Goal: Information Seeking & Learning: Learn about a topic

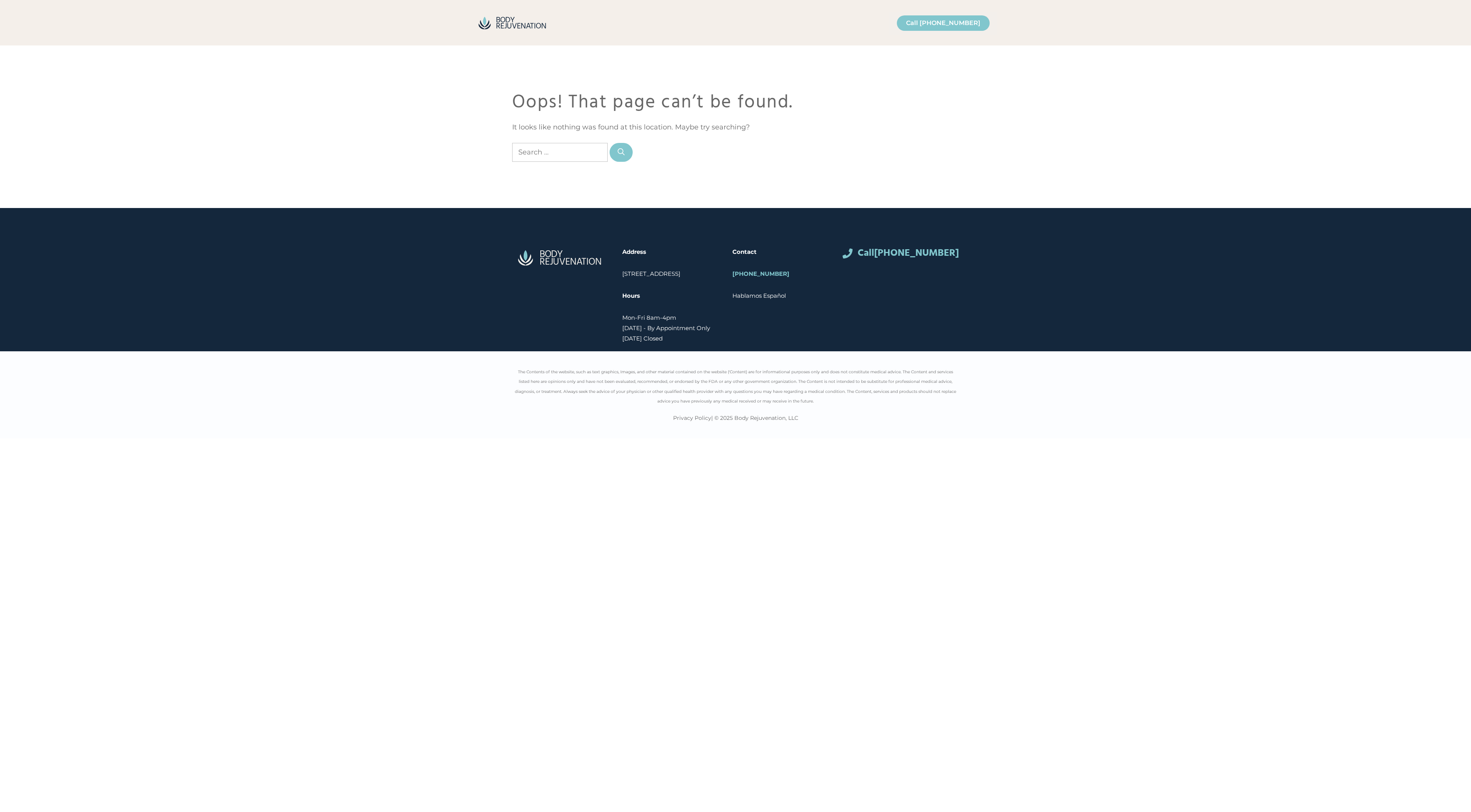
click at [540, 154] on input "Search for:" at bounding box center [560, 152] width 95 height 19
type input "health optmization"
click at [611, 151] on button "Search" at bounding box center [621, 152] width 23 height 19
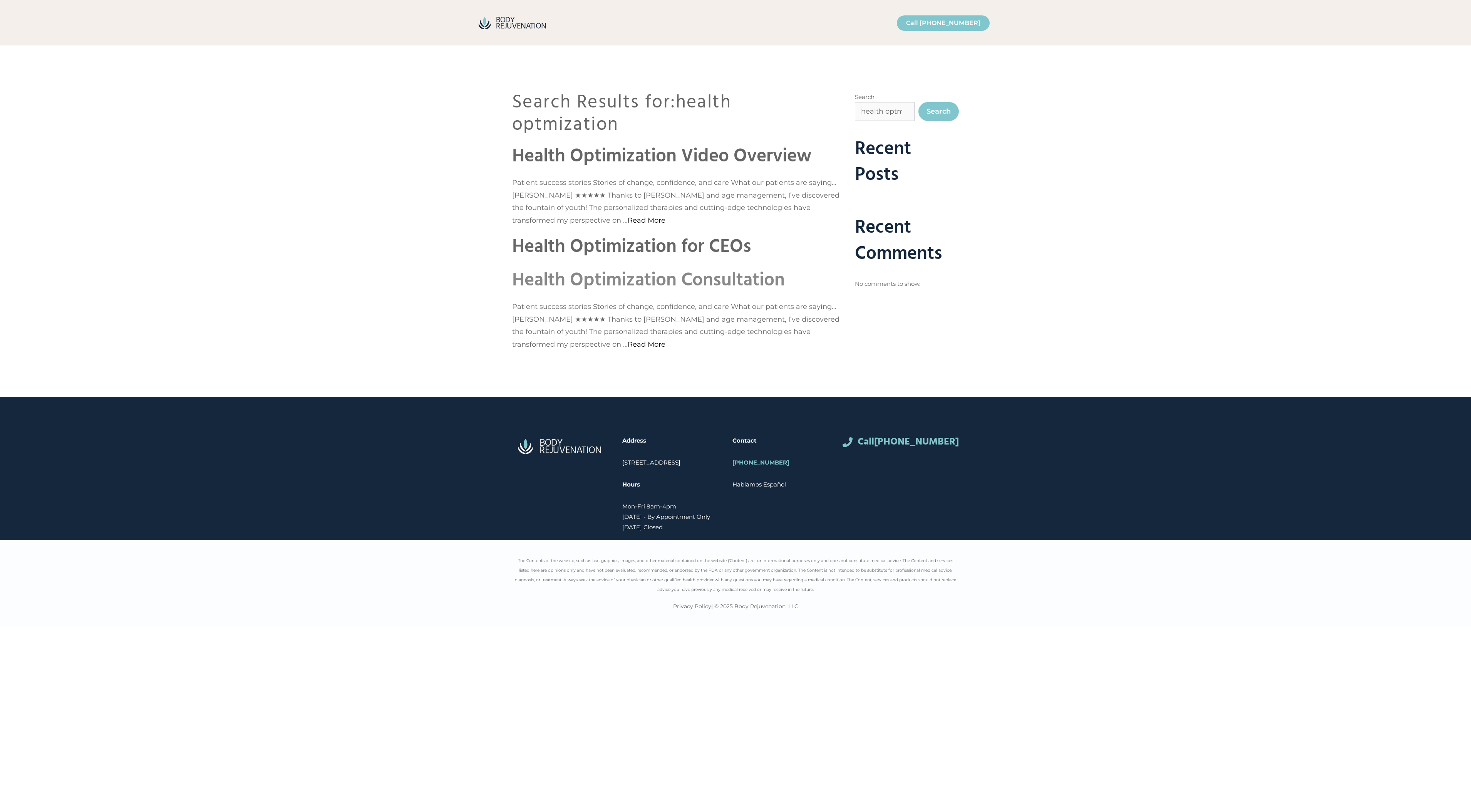
click at [551, 283] on link "Health Optimization Consultation" at bounding box center [648, 280] width 272 height 30
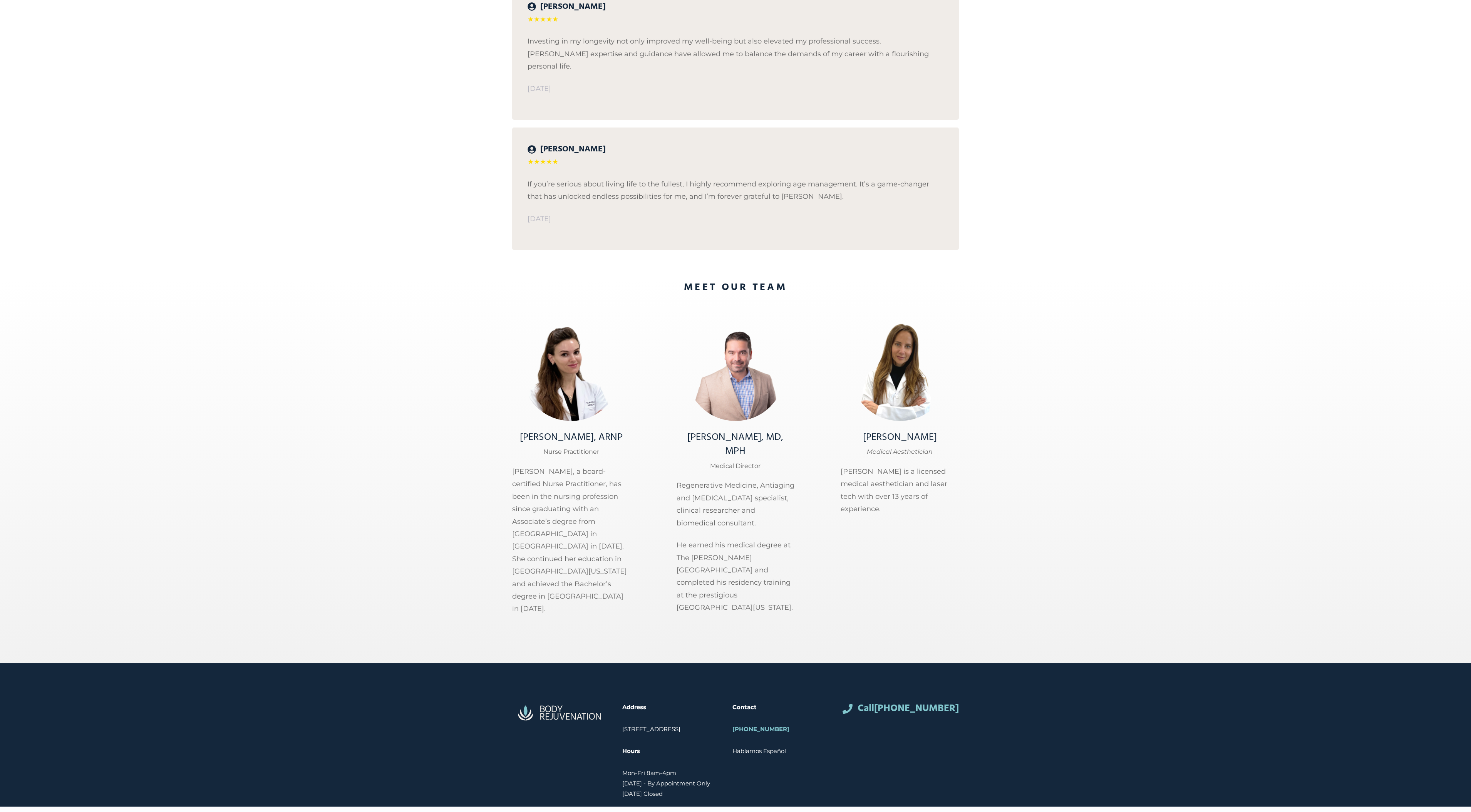
scroll to position [3236, 0]
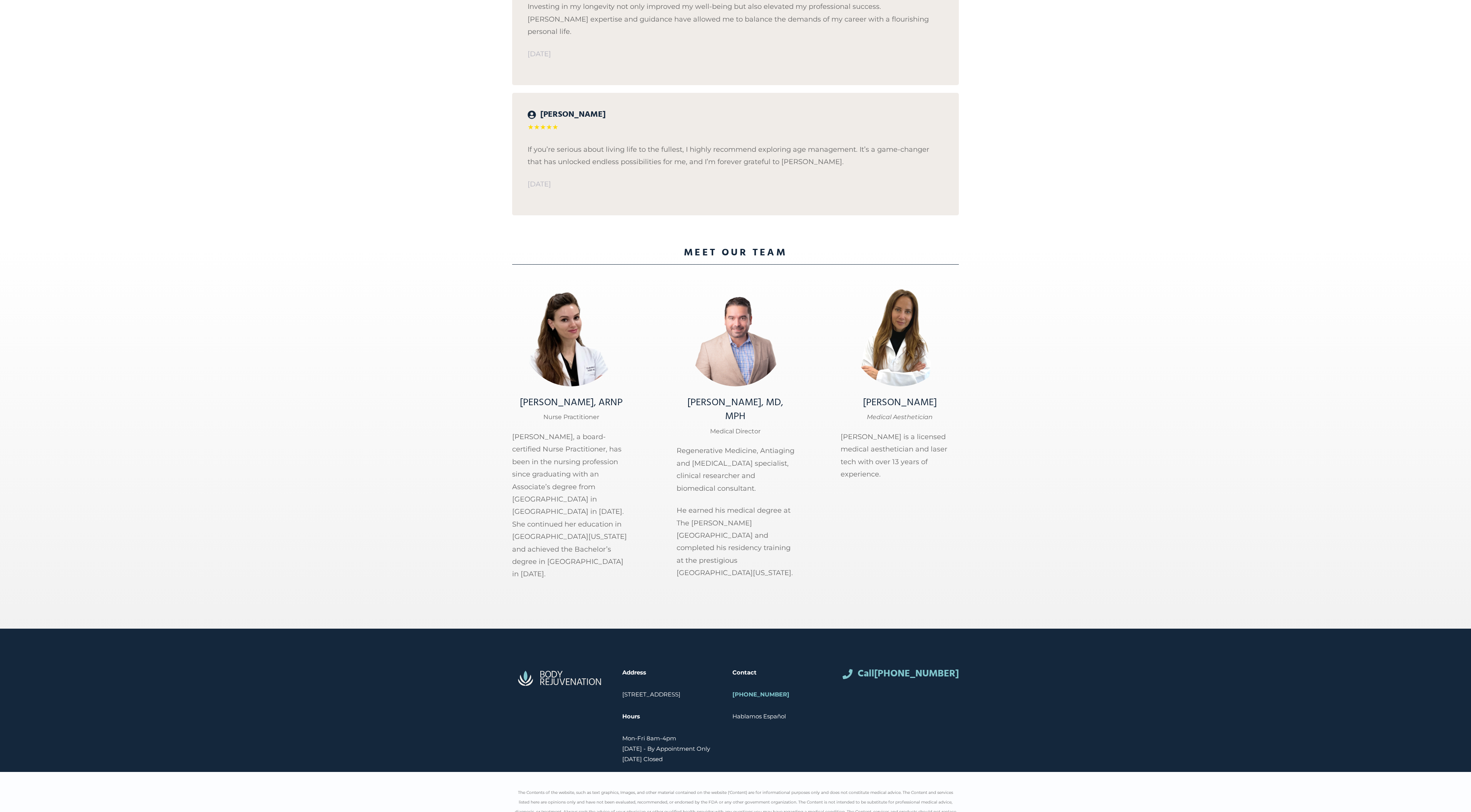
drag, startPoint x: 629, startPoint y: 638, endPoint x: 695, endPoint y: 652, distance: 67.5
click at [695, 689] on p "[STREET_ADDRESS]" at bounding box center [670, 694] width 95 height 10
copy p "[STREET_ADDRESS]"
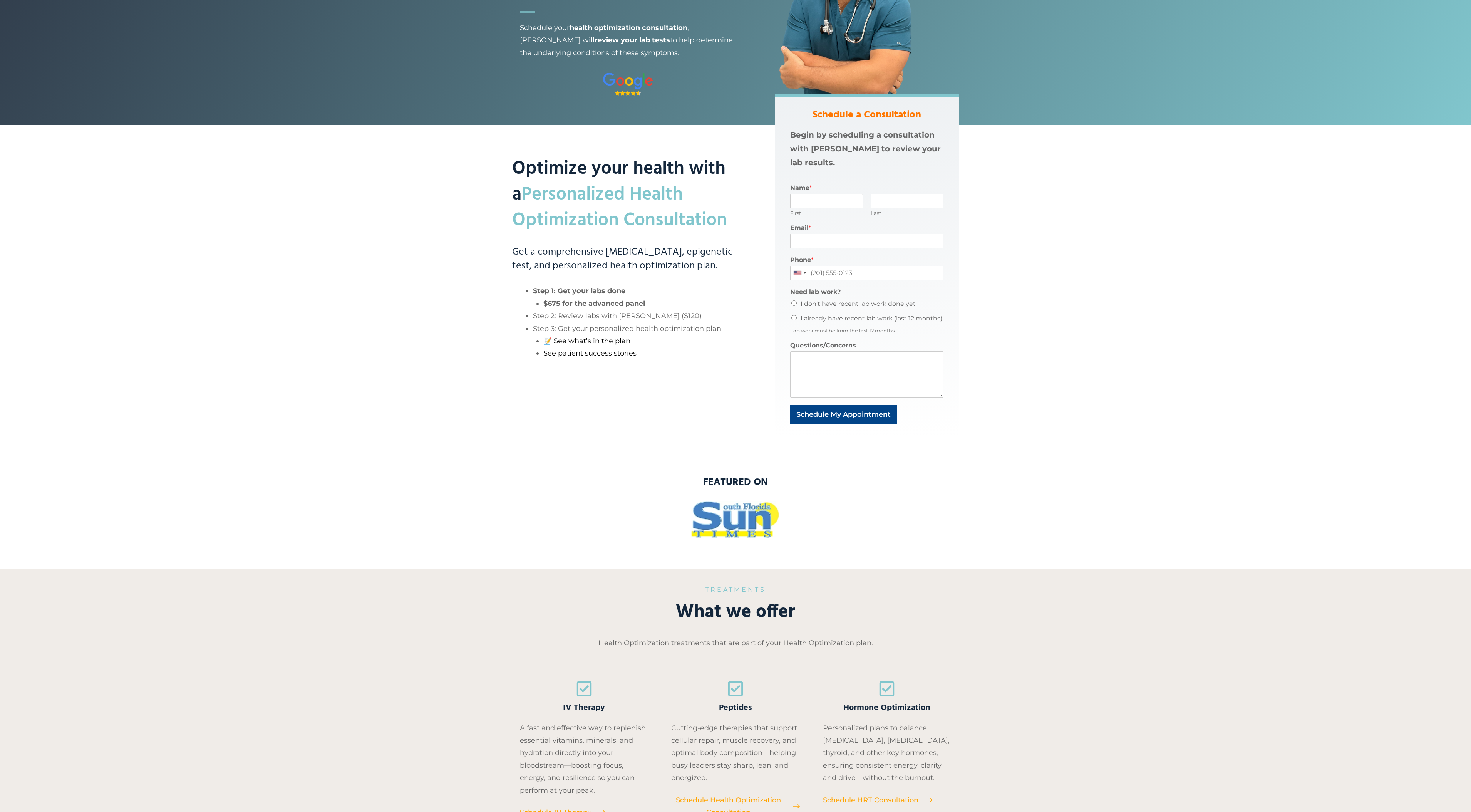
scroll to position [0, 0]
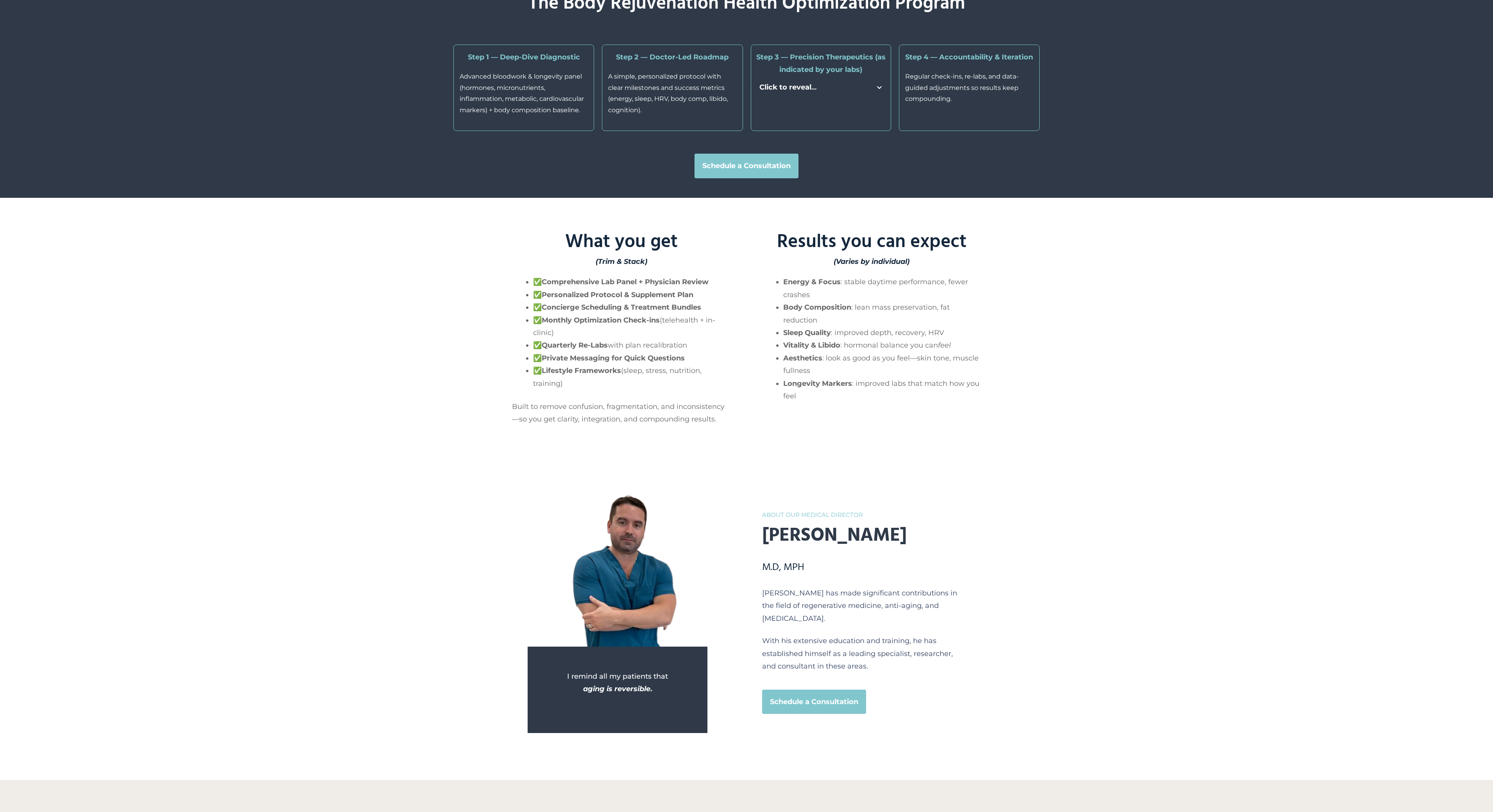
scroll to position [1466, 0]
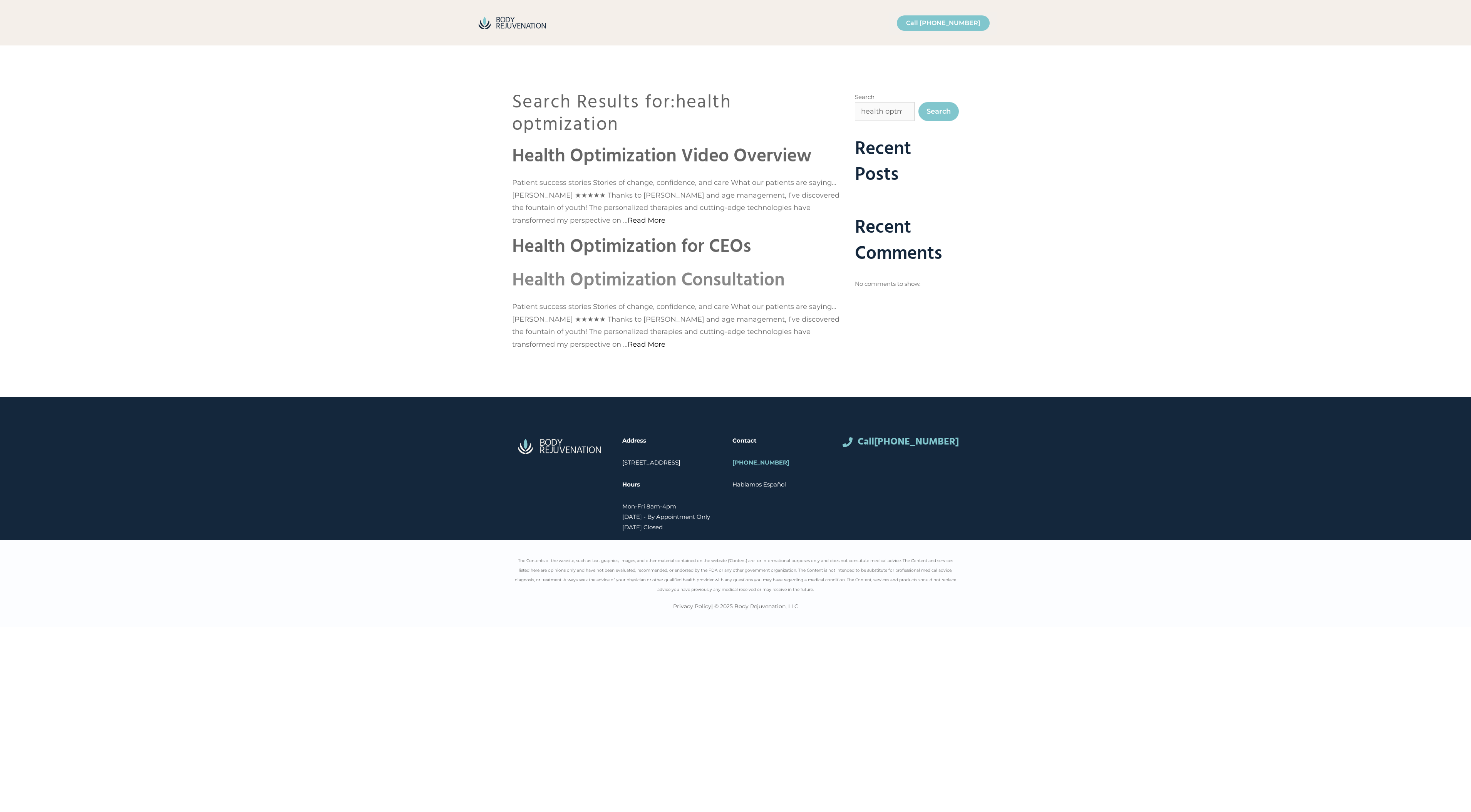
click at [594, 282] on link "Health Optimization Consultation" at bounding box center [648, 280] width 272 height 30
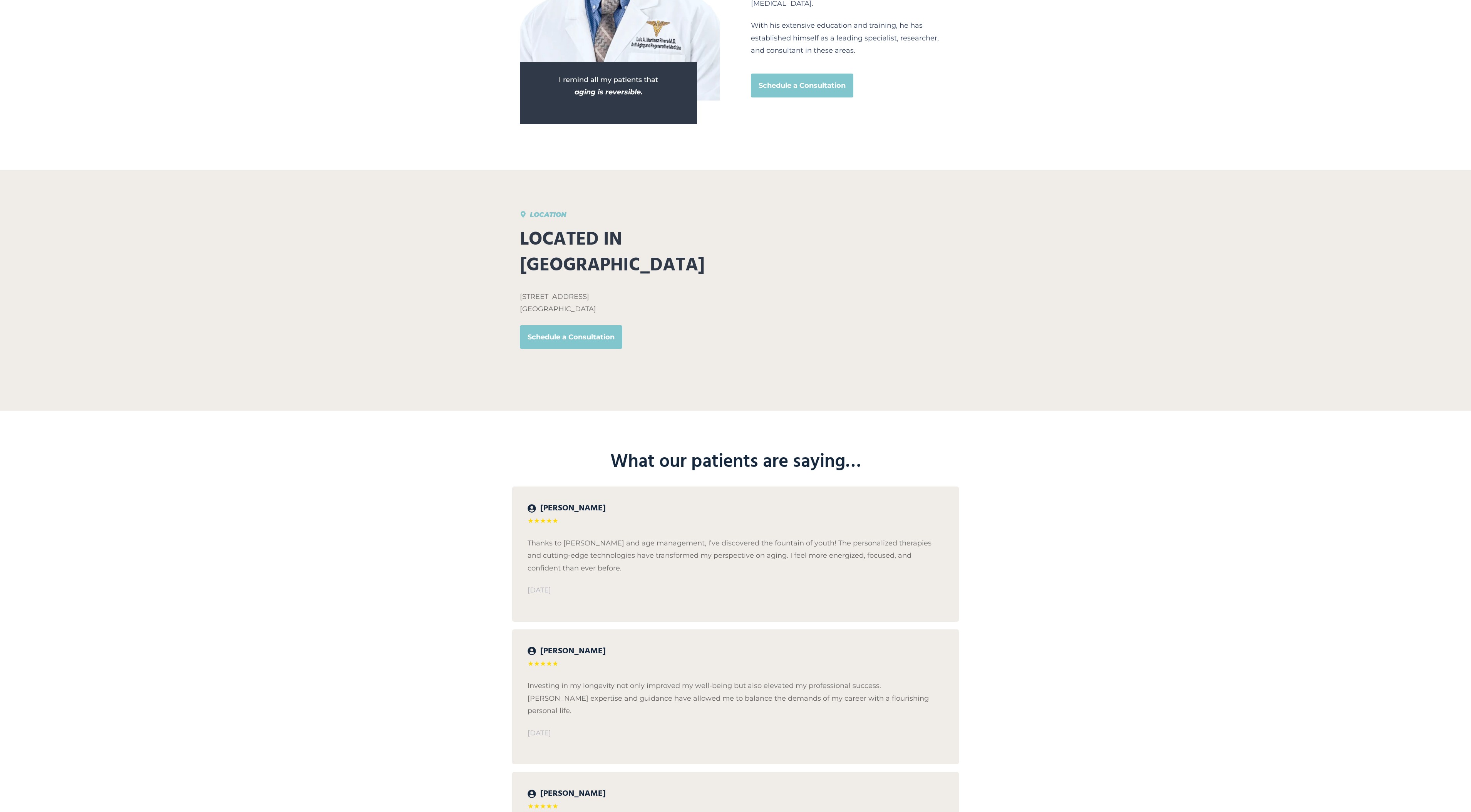
scroll to position [2548, 0]
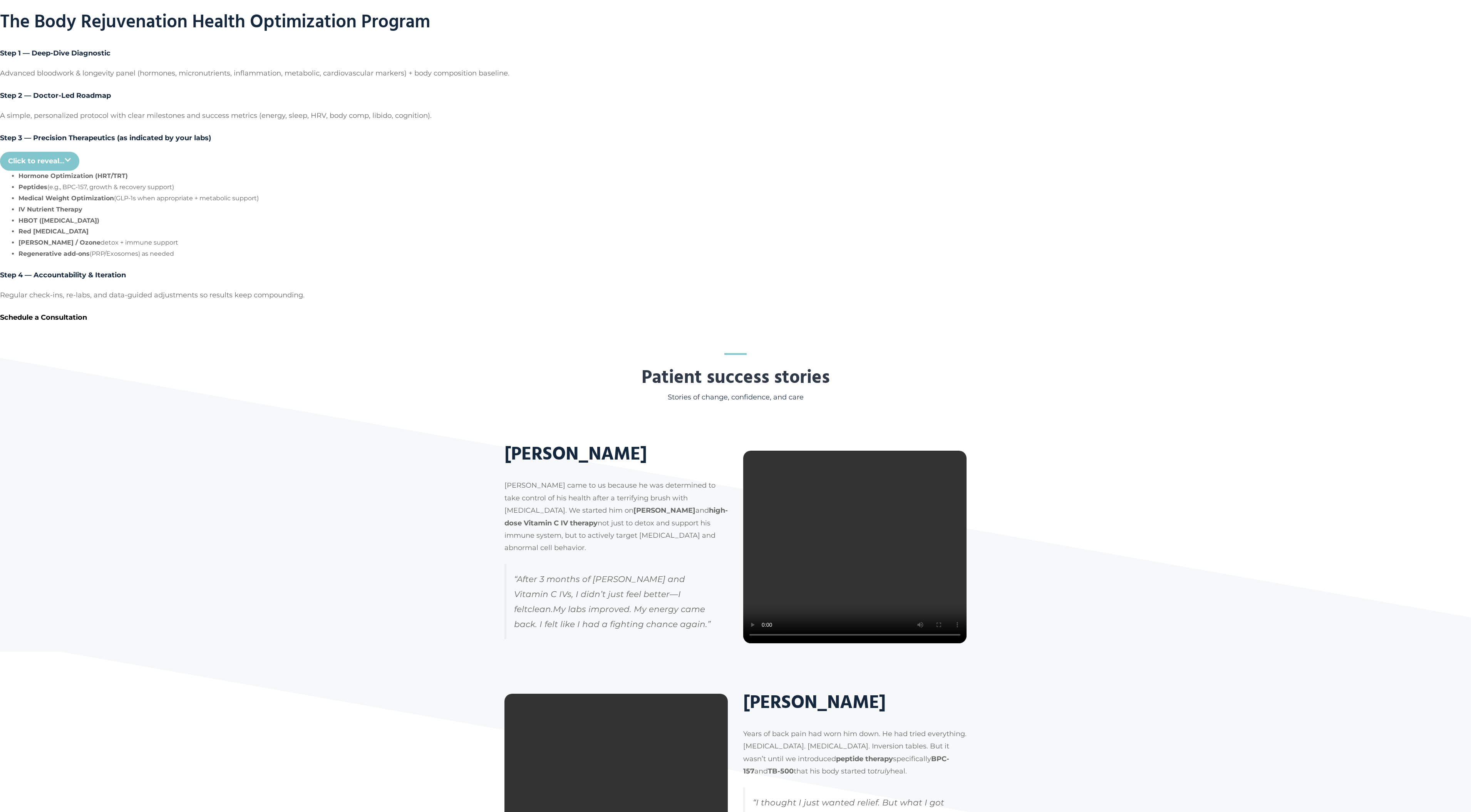
scroll to position [1432, 0]
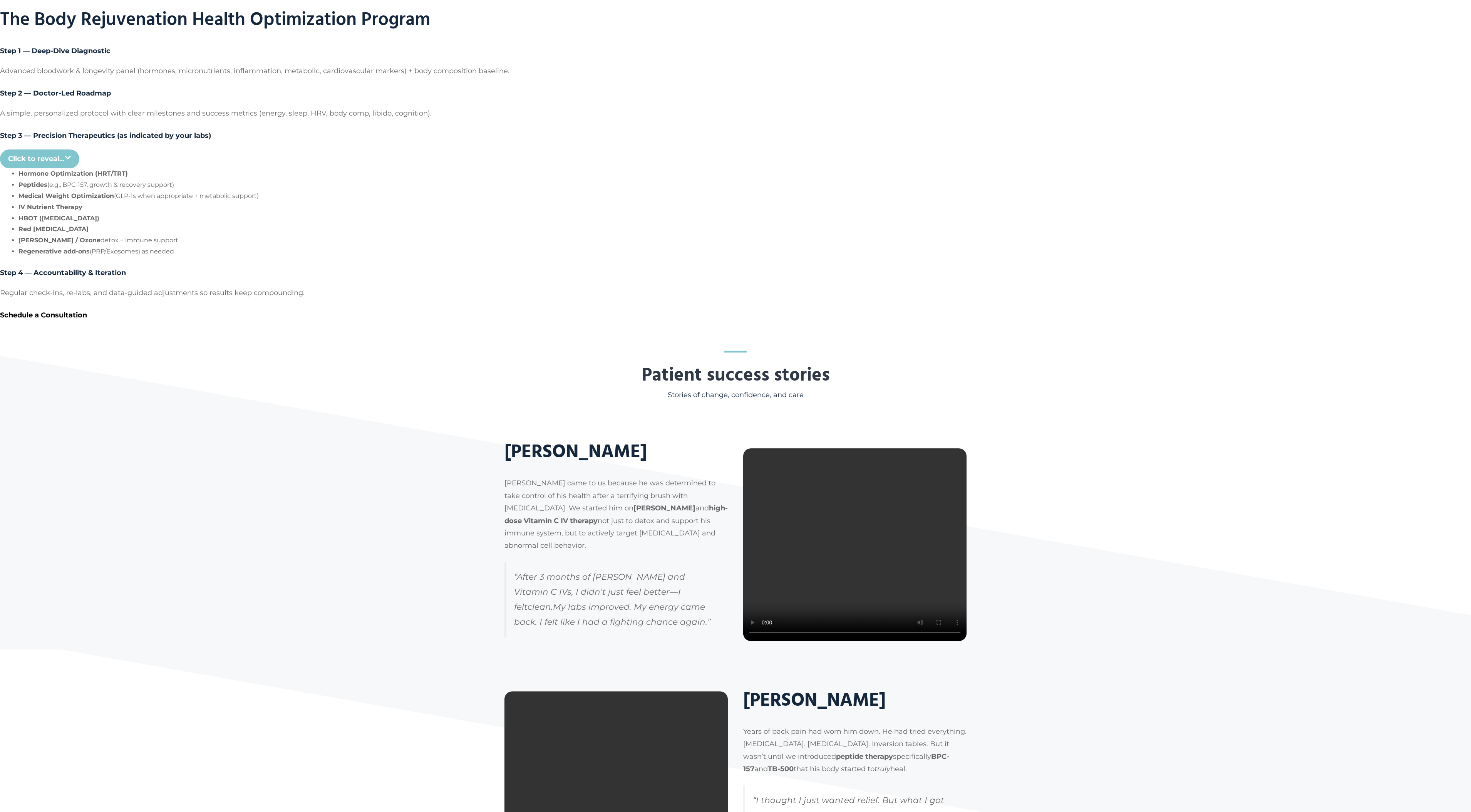
click at [71, 161] on icon at bounding box center [68, 158] width 7 height 7
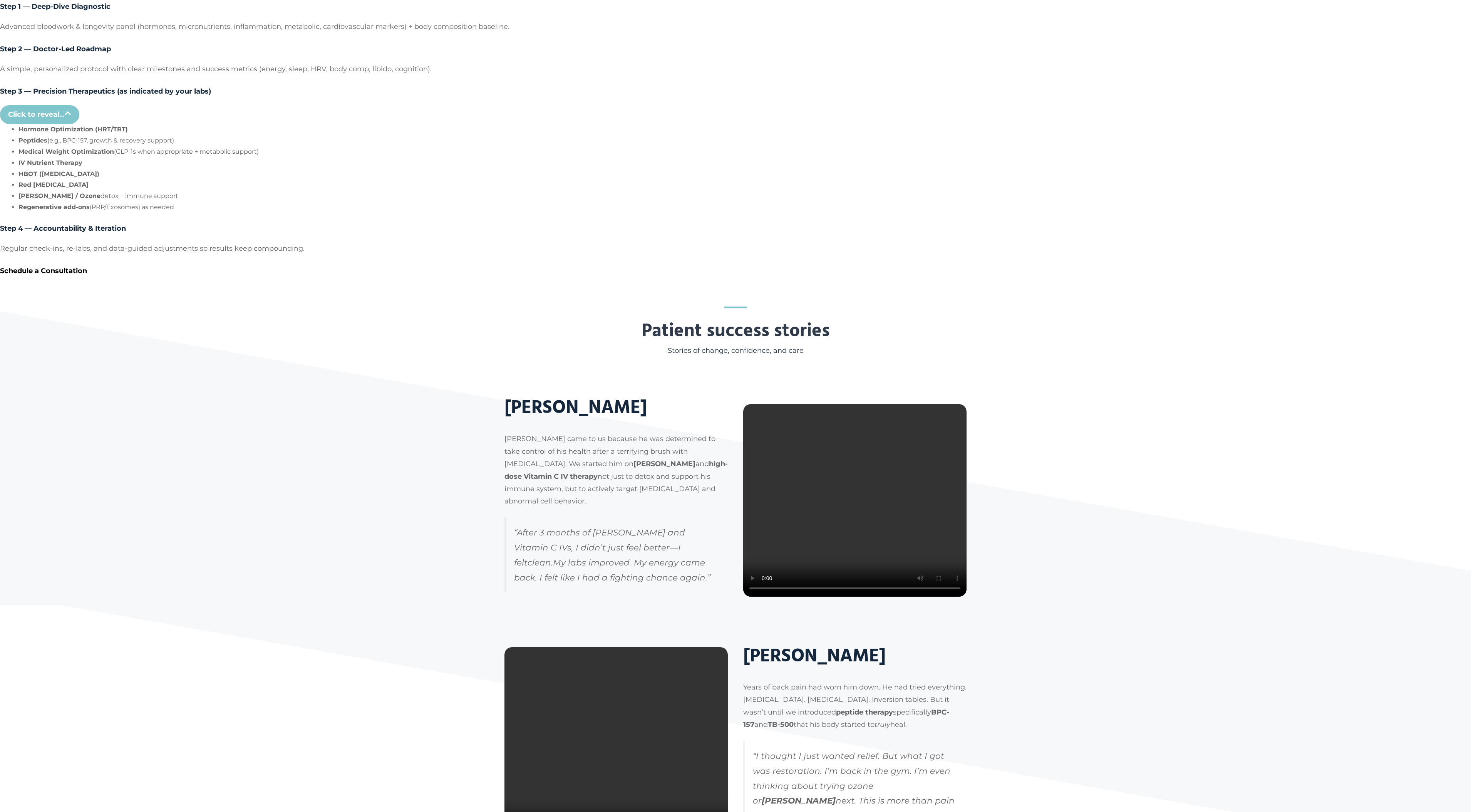
scroll to position [1478, 0]
click at [79, 122] on button "Click to reveal …" at bounding box center [39, 112] width 79 height 19
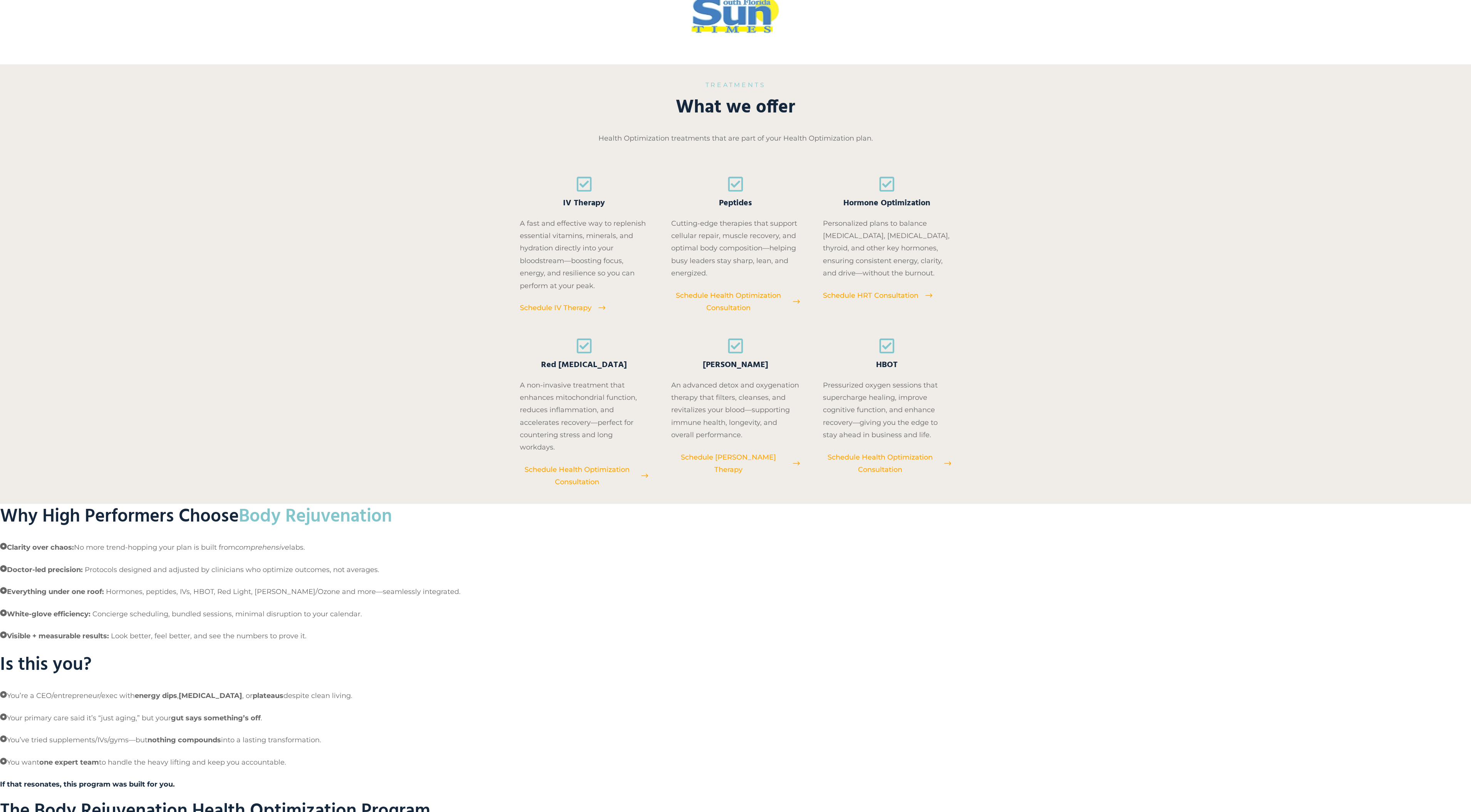
scroll to position [0, 0]
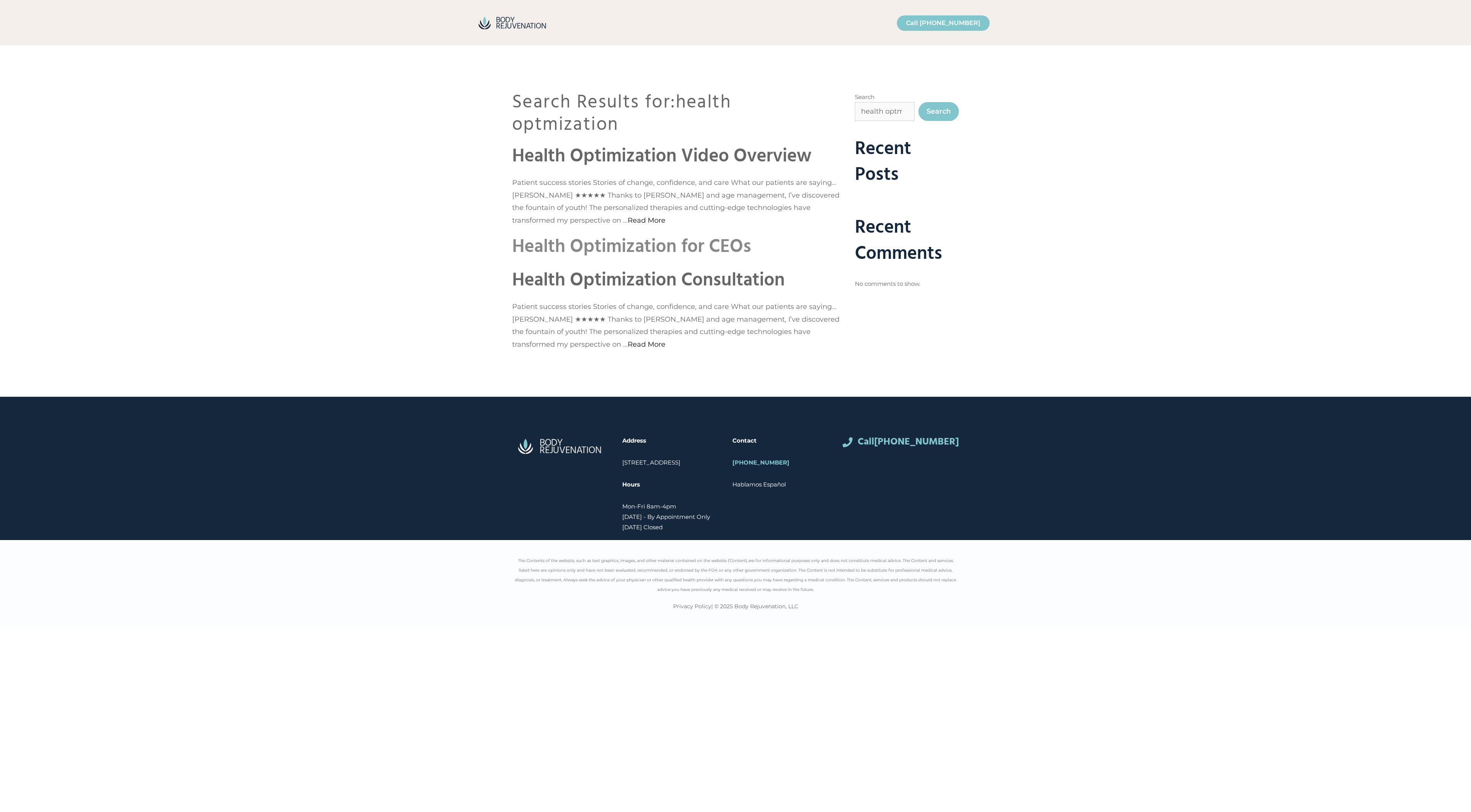
click at [598, 250] on link "Health Optimization for CEOs" at bounding box center [632, 247] width 239 height 30
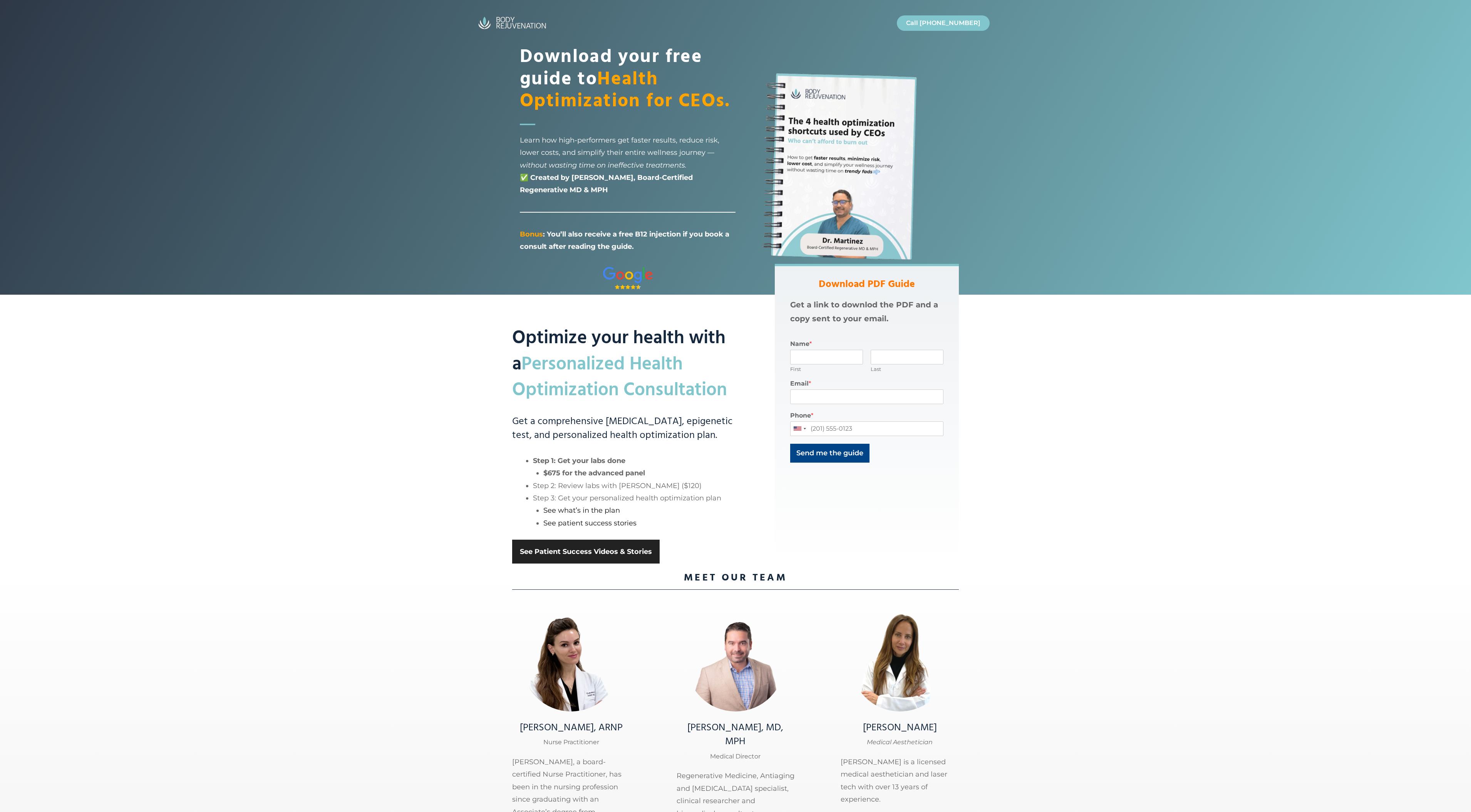
click at [564, 550] on link "See Patient Success Videos & Stories" at bounding box center [586, 552] width 147 height 24
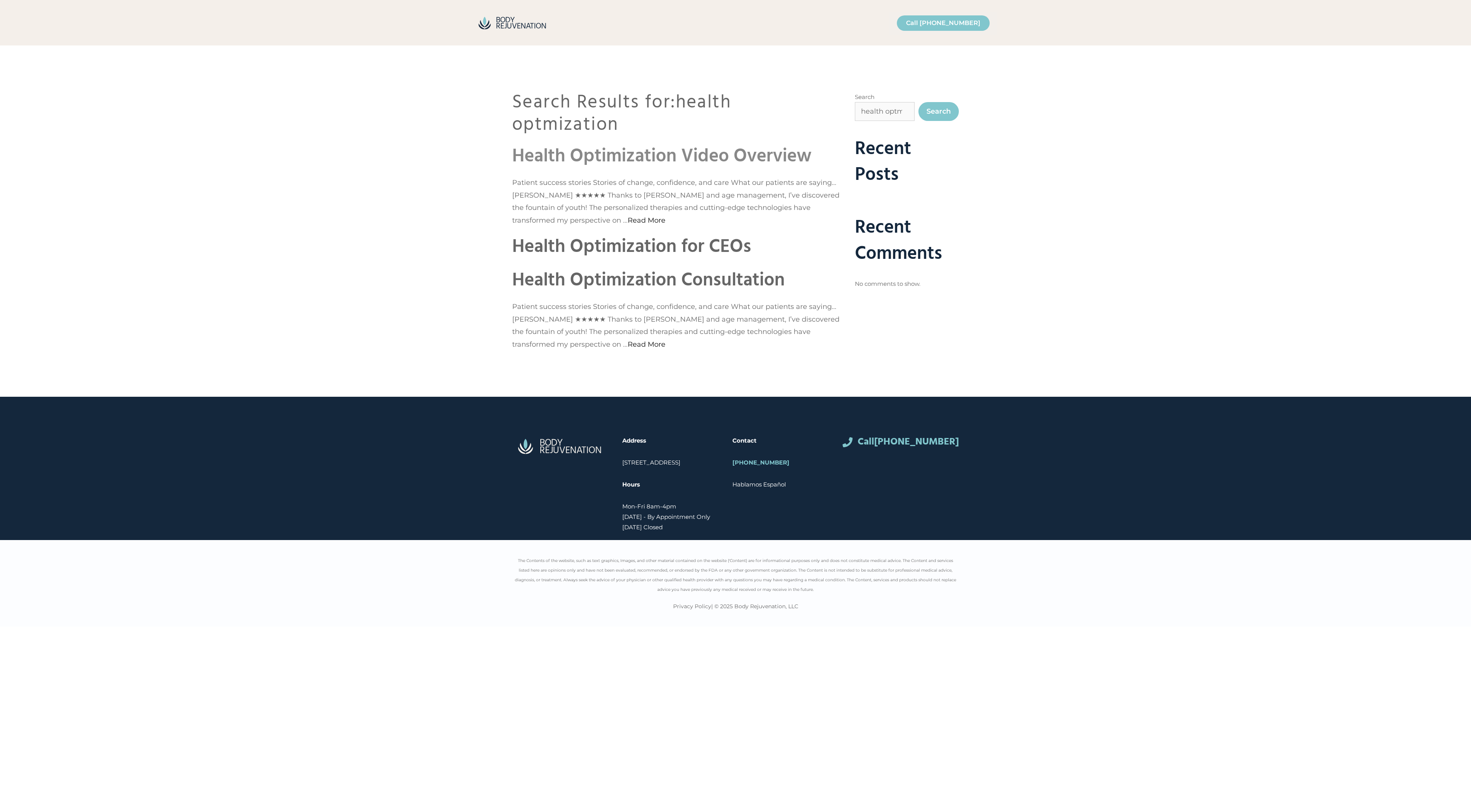
click at [613, 152] on link "Health Optimization Video Overview" at bounding box center [662, 156] width 299 height 30
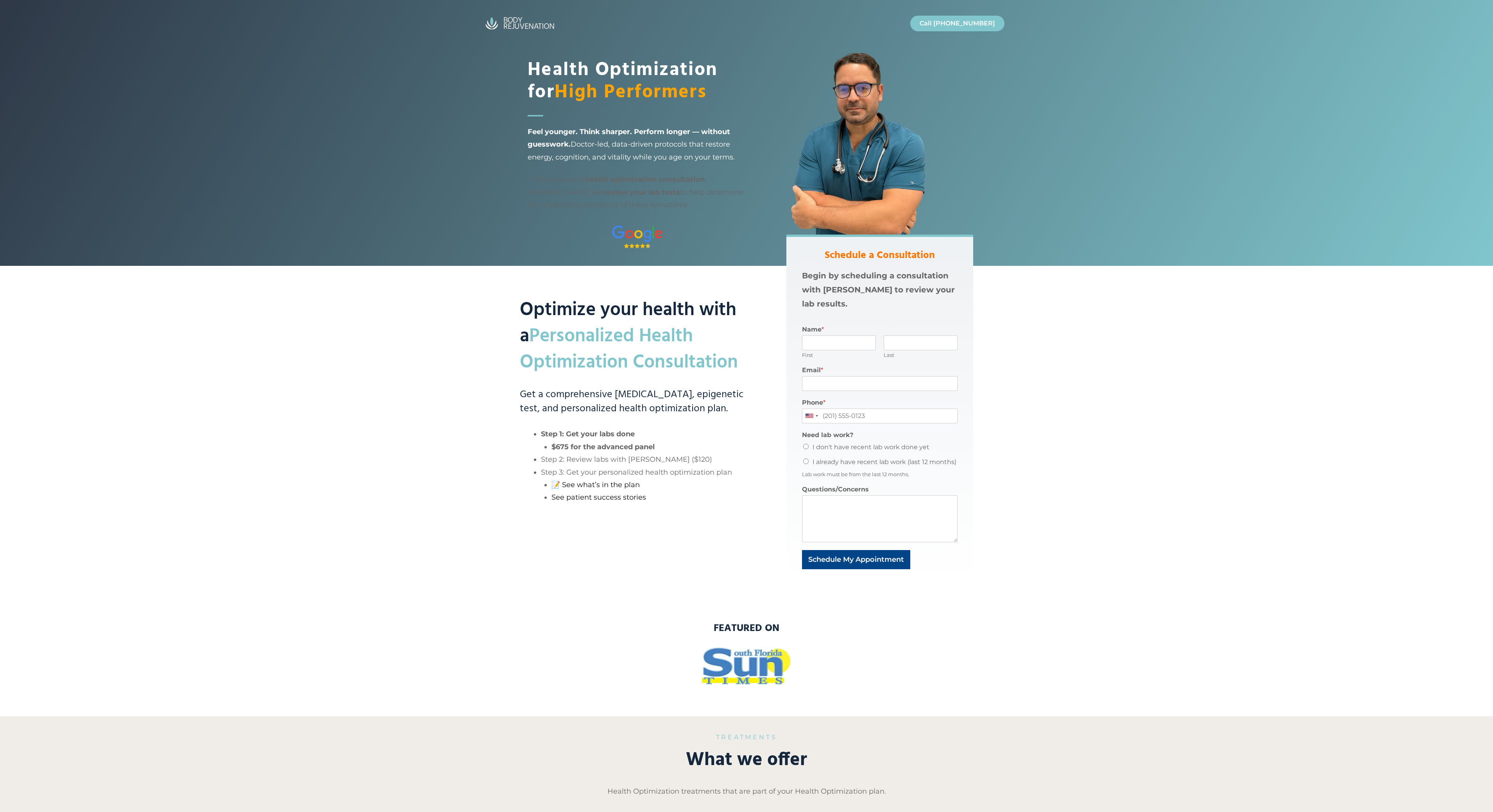
click at [276, 258] on div "Health Optimization for High Performers Feel younger. Think sharper. Perform lo…" at bounding box center [746, 133] width 1493 height 266
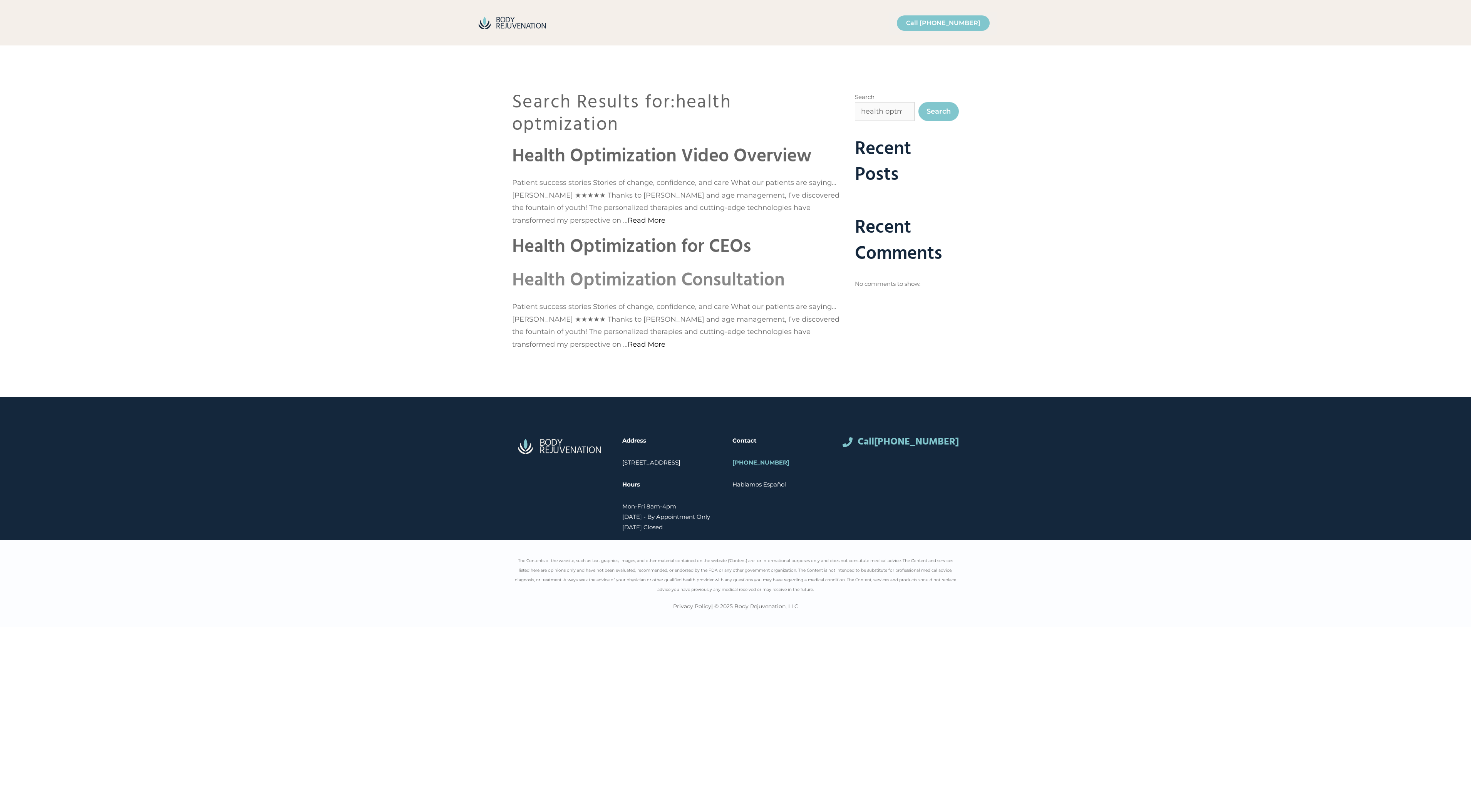
click at [636, 280] on link "Health Optimization Consultation" at bounding box center [648, 280] width 272 height 30
click at [577, 148] on link "Health Optimization Video Overview" at bounding box center [662, 156] width 299 height 30
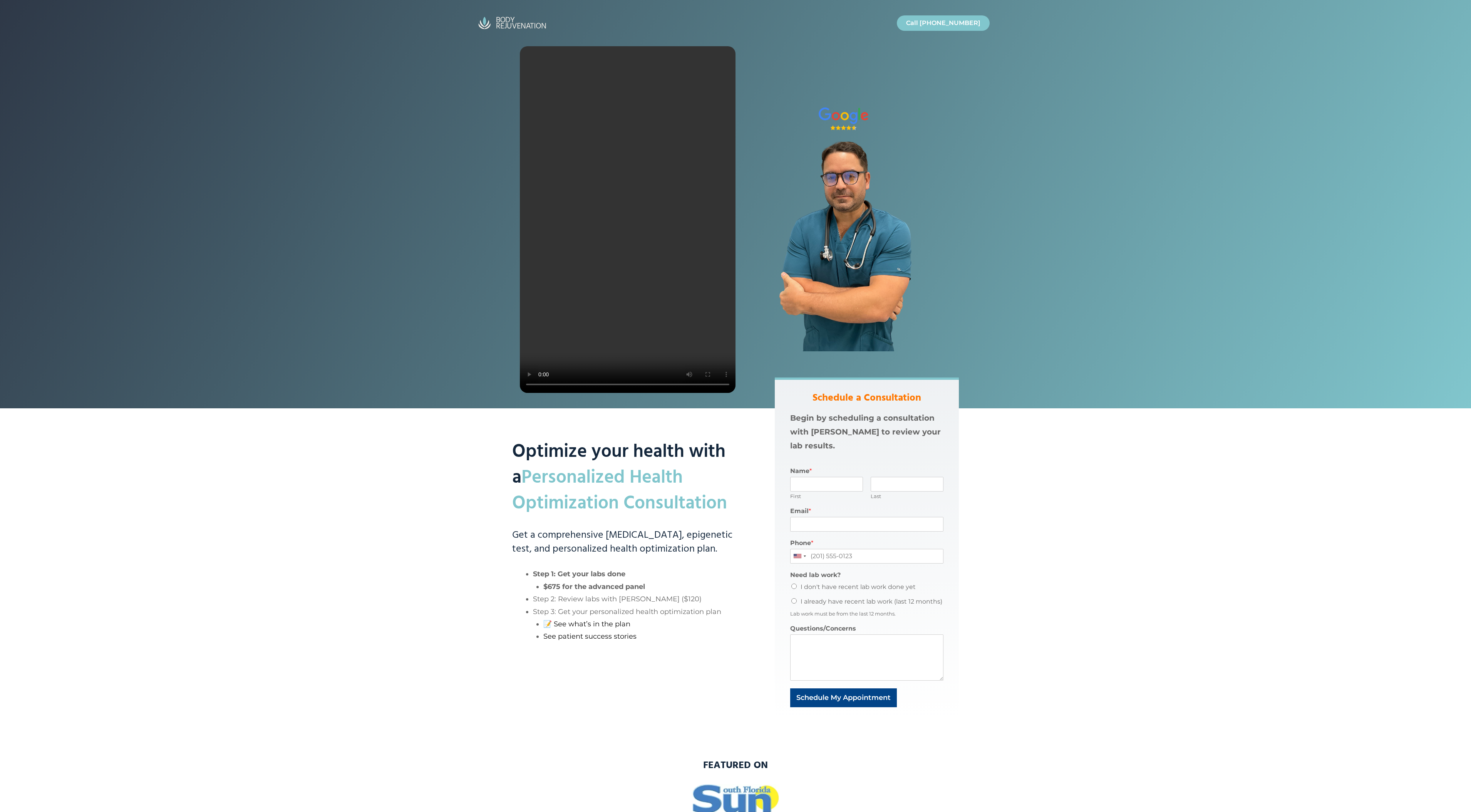
click at [485, 23] on img "Site" at bounding box center [512, 23] width 77 height 18
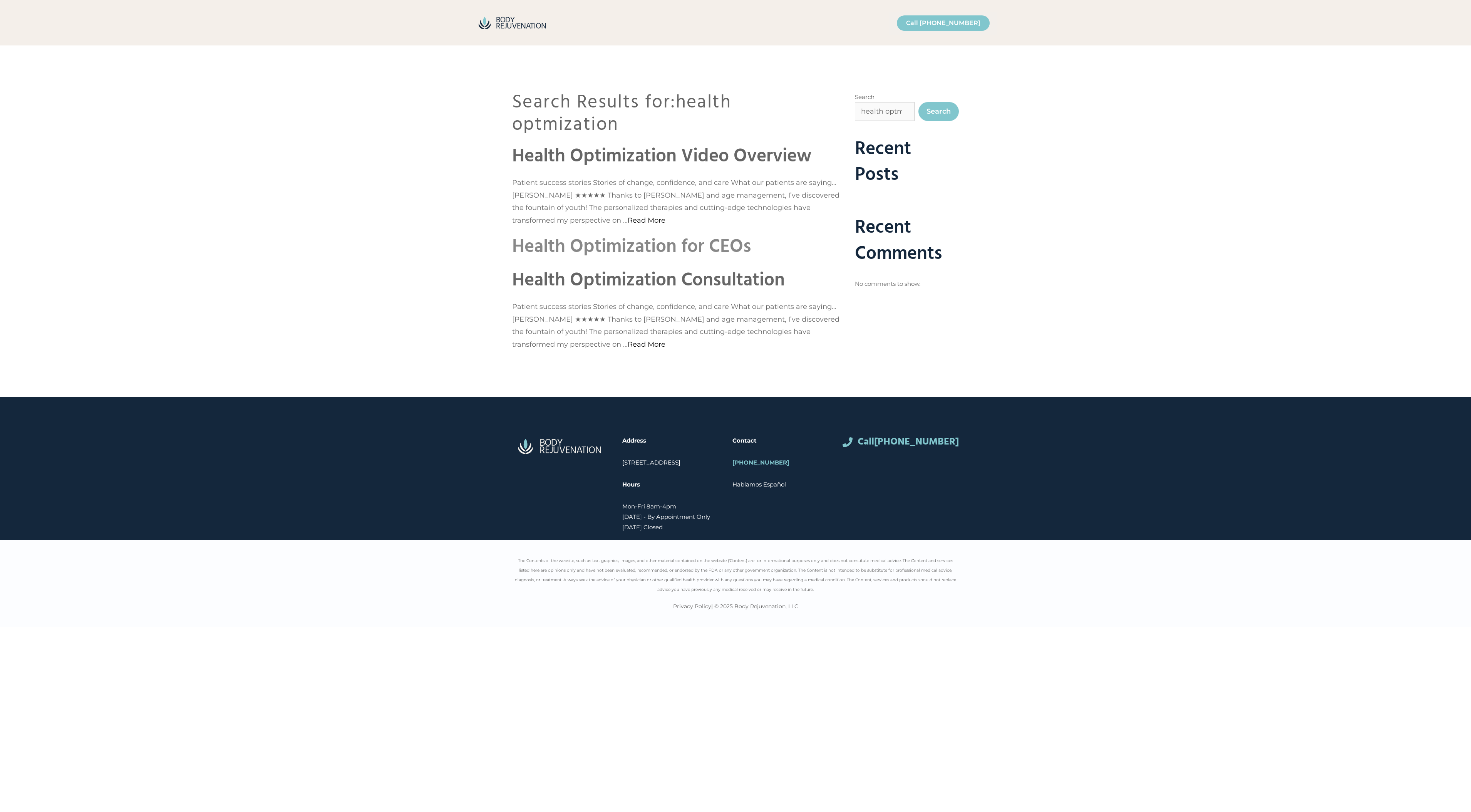
click at [660, 247] on link "Health Optimization for CEOs" at bounding box center [632, 247] width 239 height 30
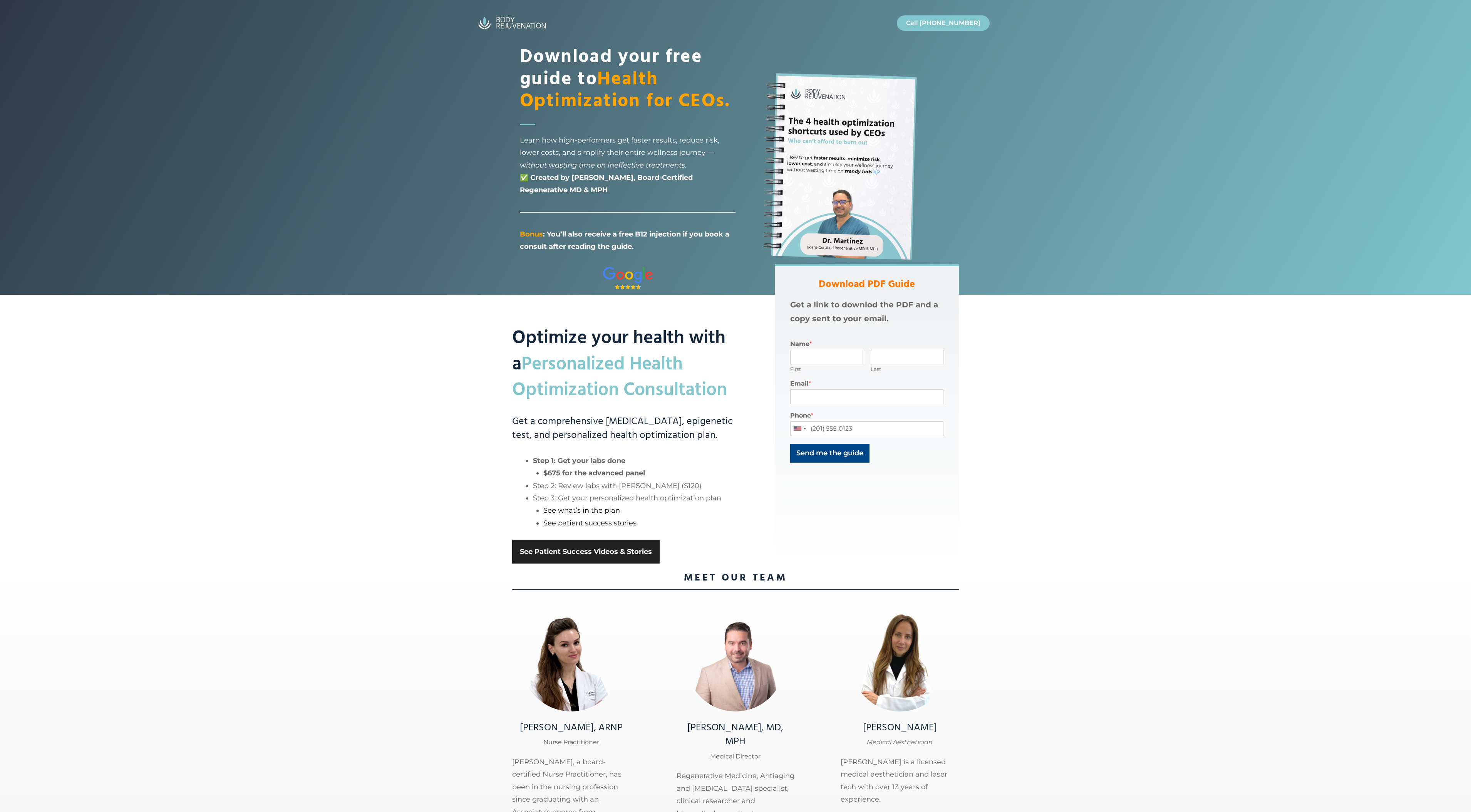
click at [548, 550] on link "See Patient Success Videos & Stories" at bounding box center [586, 552] width 147 height 24
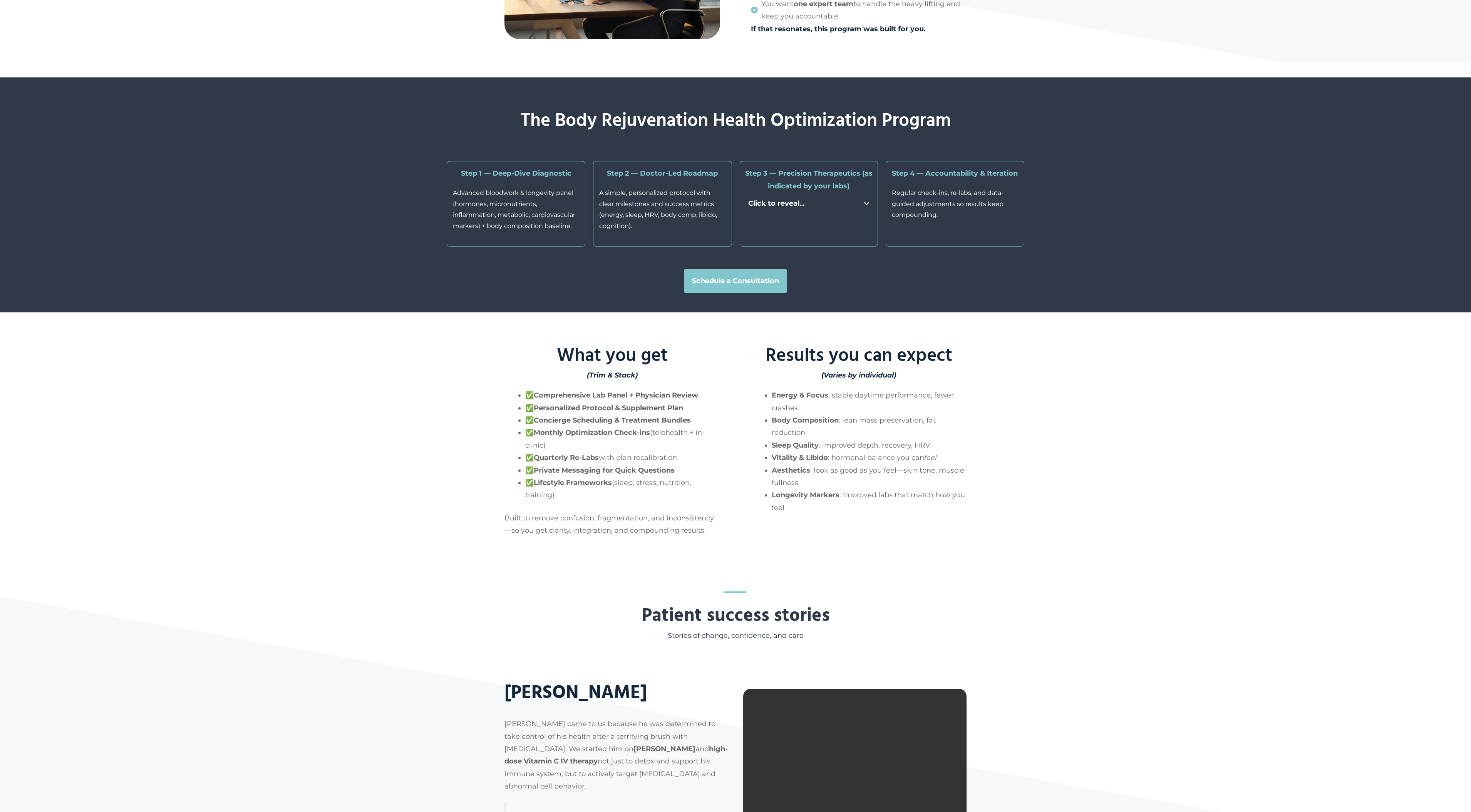
scroll to position [1521, 0]
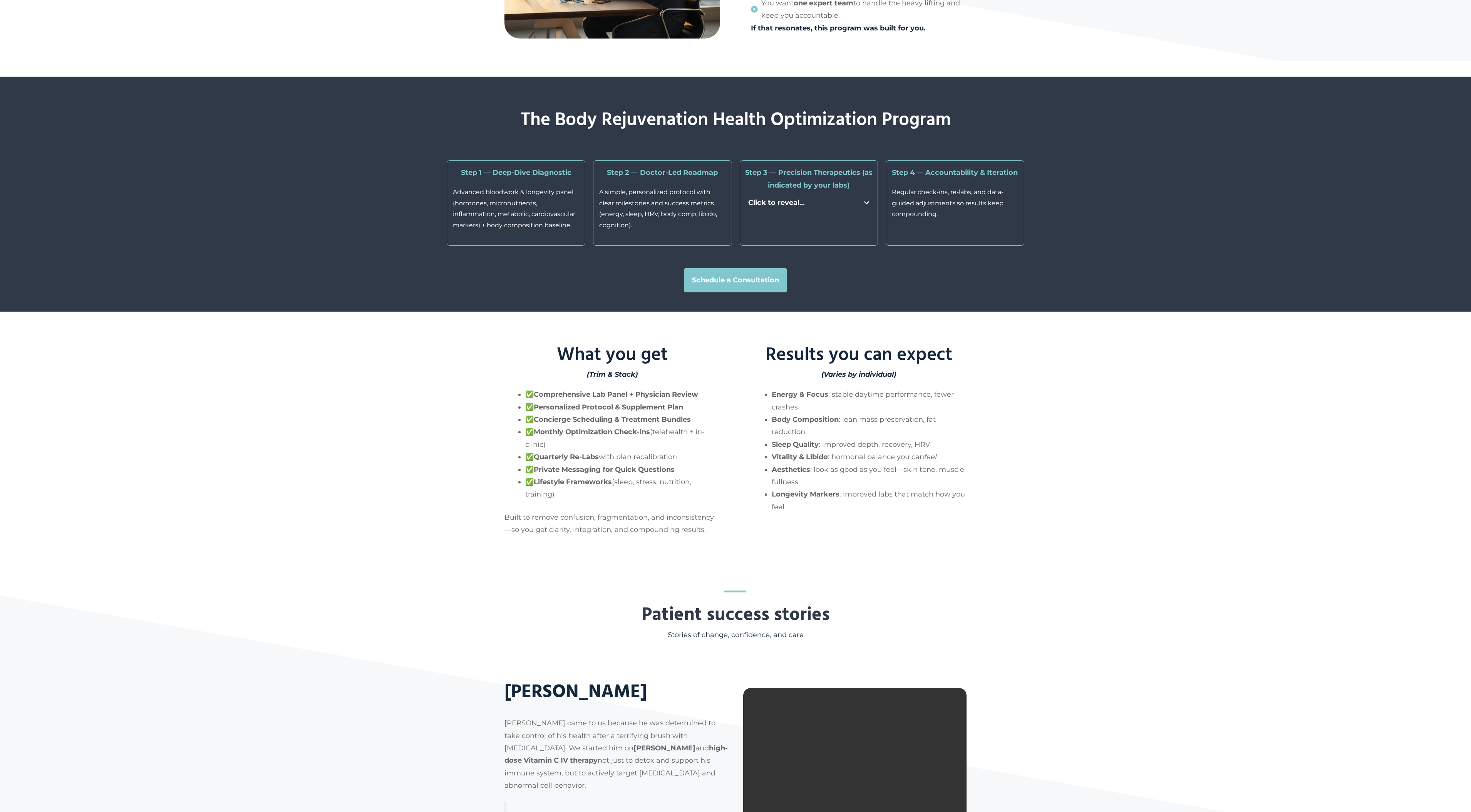
click at [736, 286] on strong "Schedule a Consultation" at bounding box center [736, 280] width 87 height 13
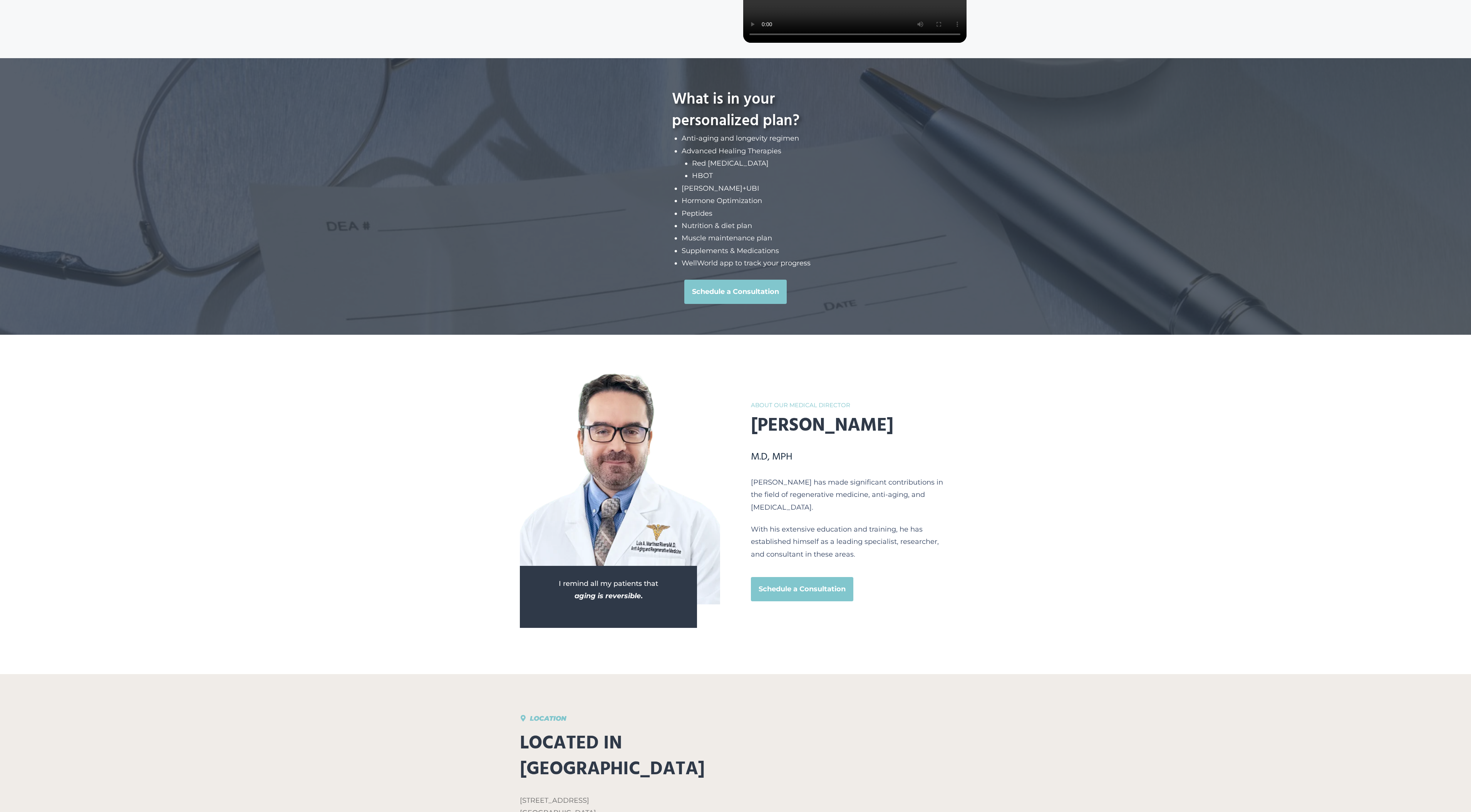
click at [730, 298] on strong "Schedule a Consultation" at bounding box center [736, 292] width 87 height 13
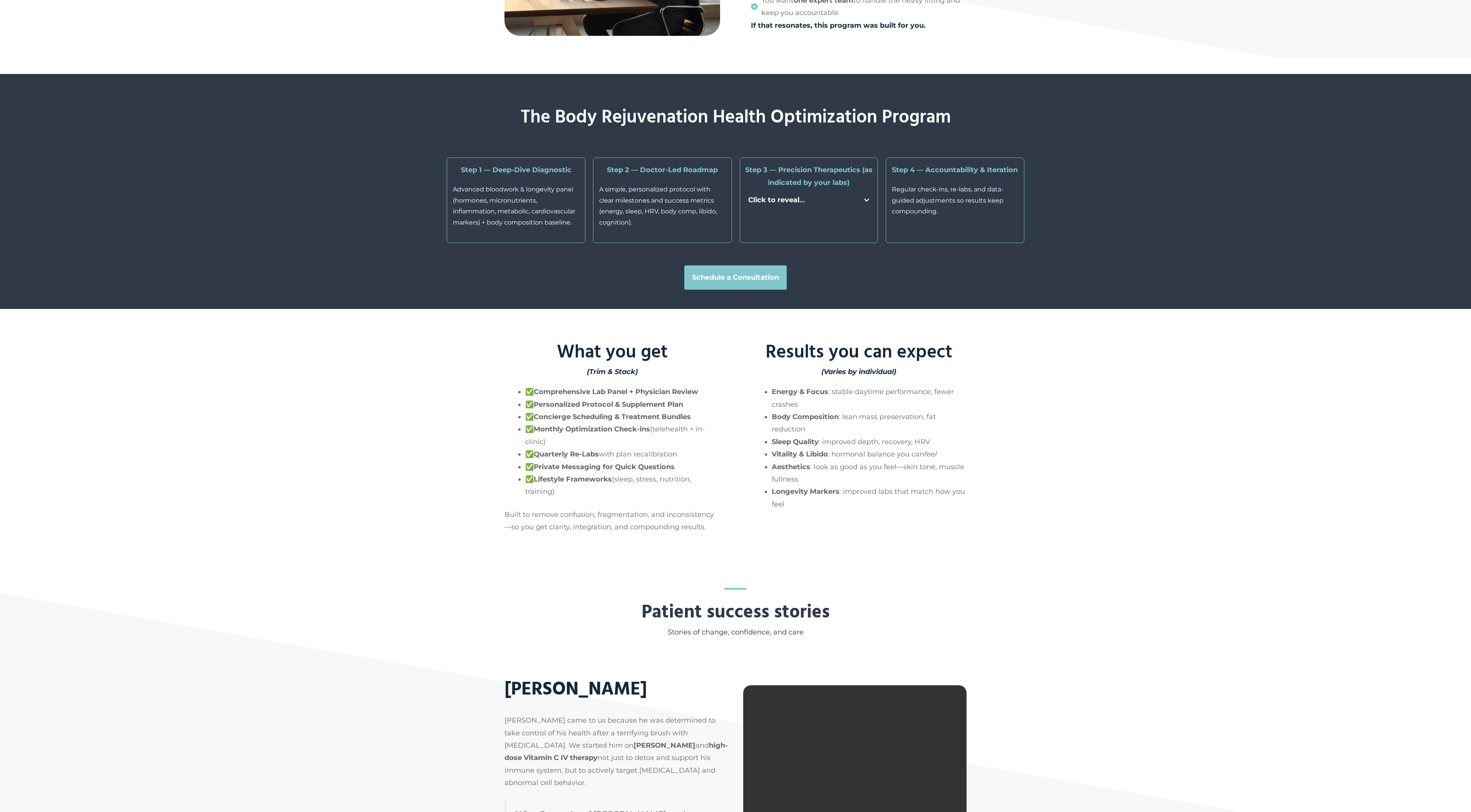
scroll to position [1520, 0]
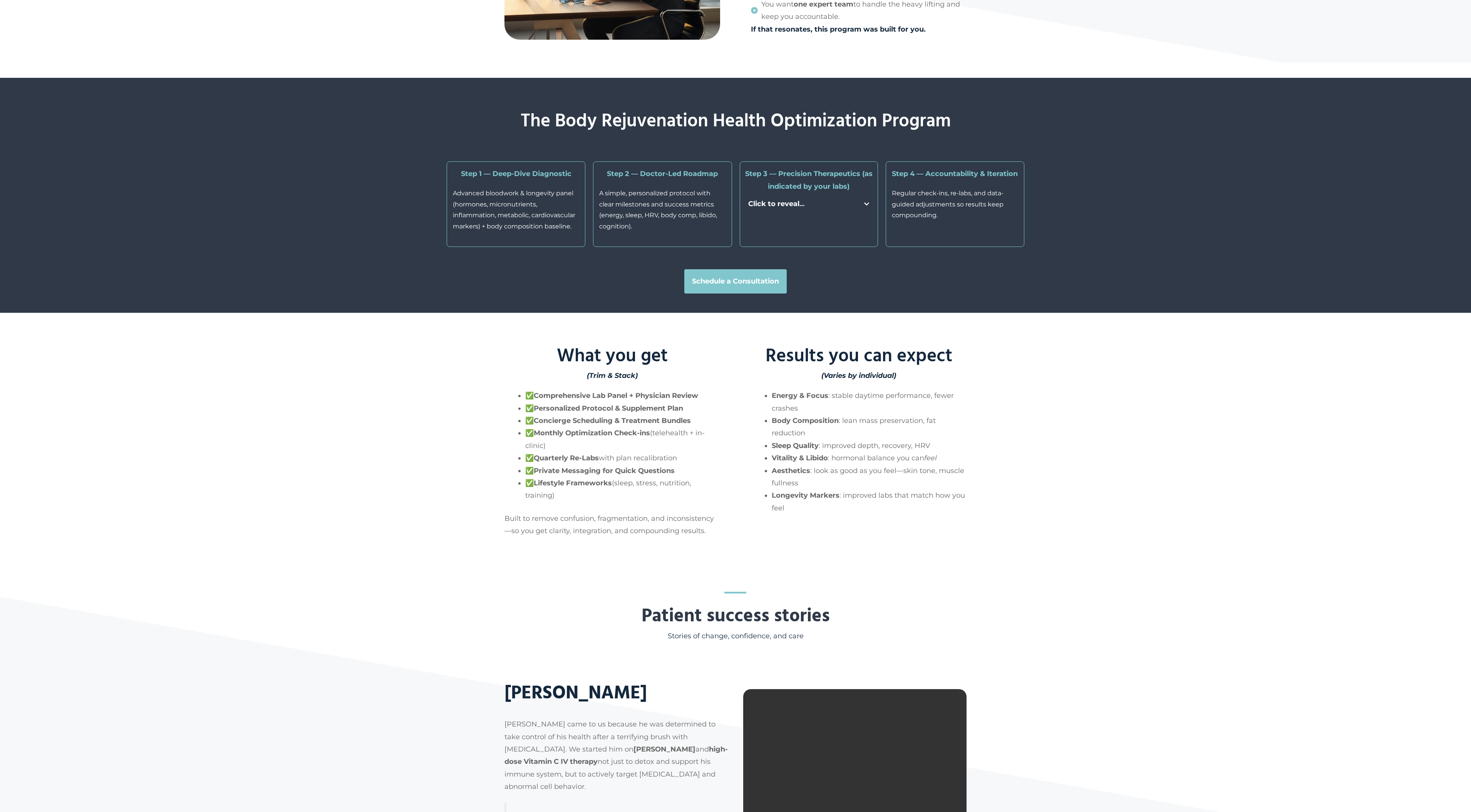
click at [864, 206] on icon at bounding box center [866, 203] width 5 height 5
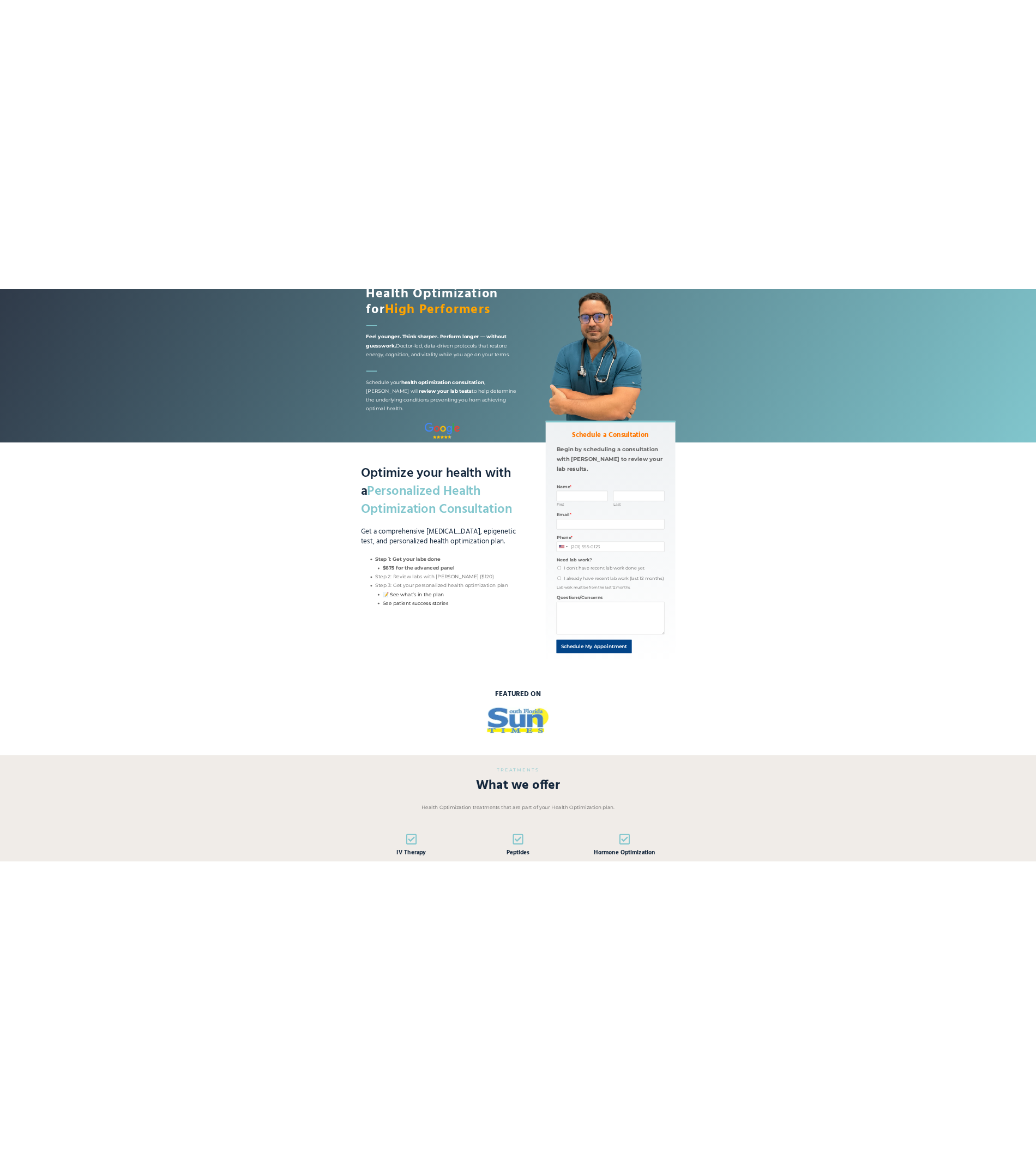
scroll to position [0, 0]
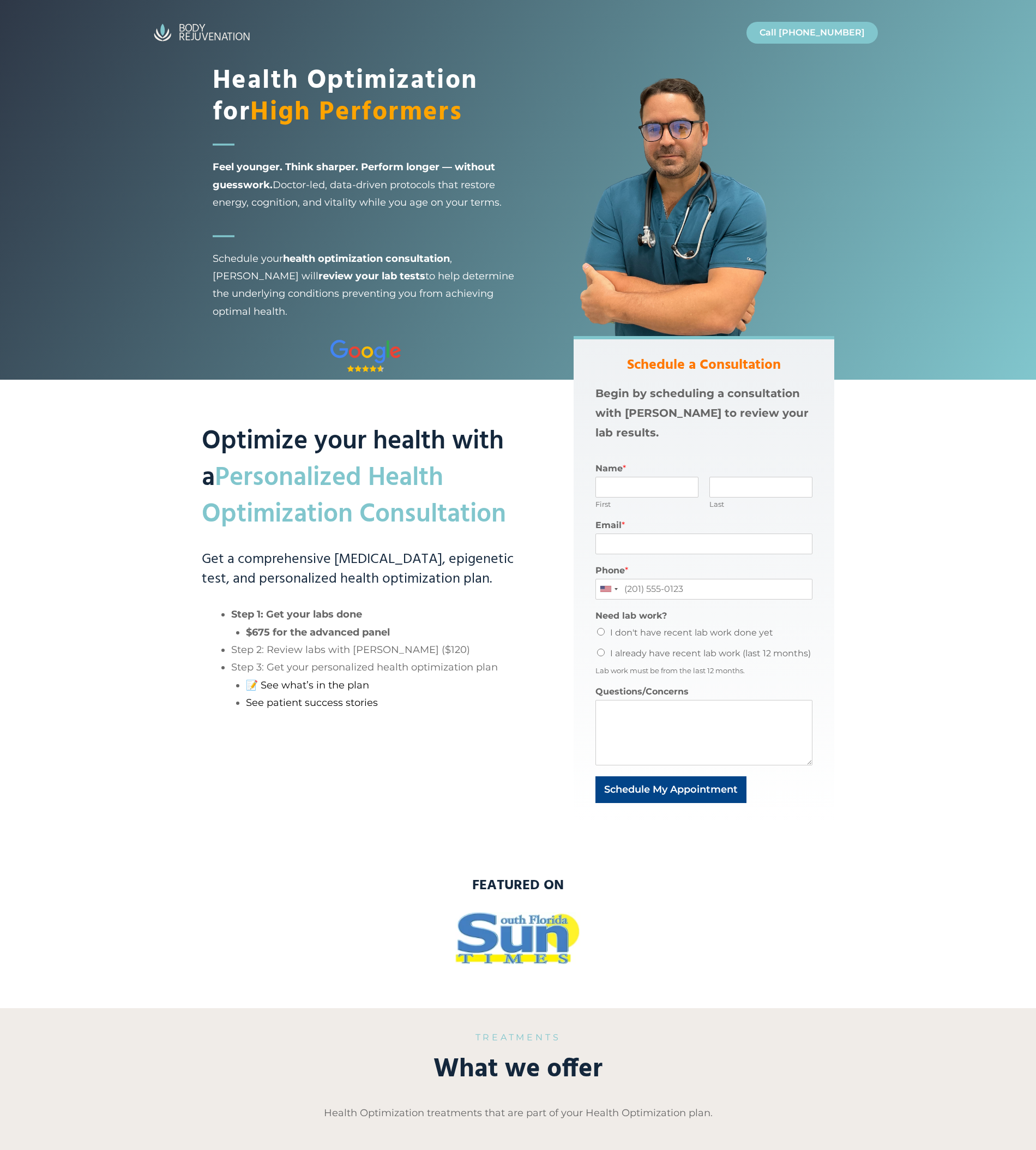
click at [146, 186] on div "Health Optimization for High Performers Feel younger. Think sharper. Perform lo…" at bounding box center [518, 189] width 1036 height 379
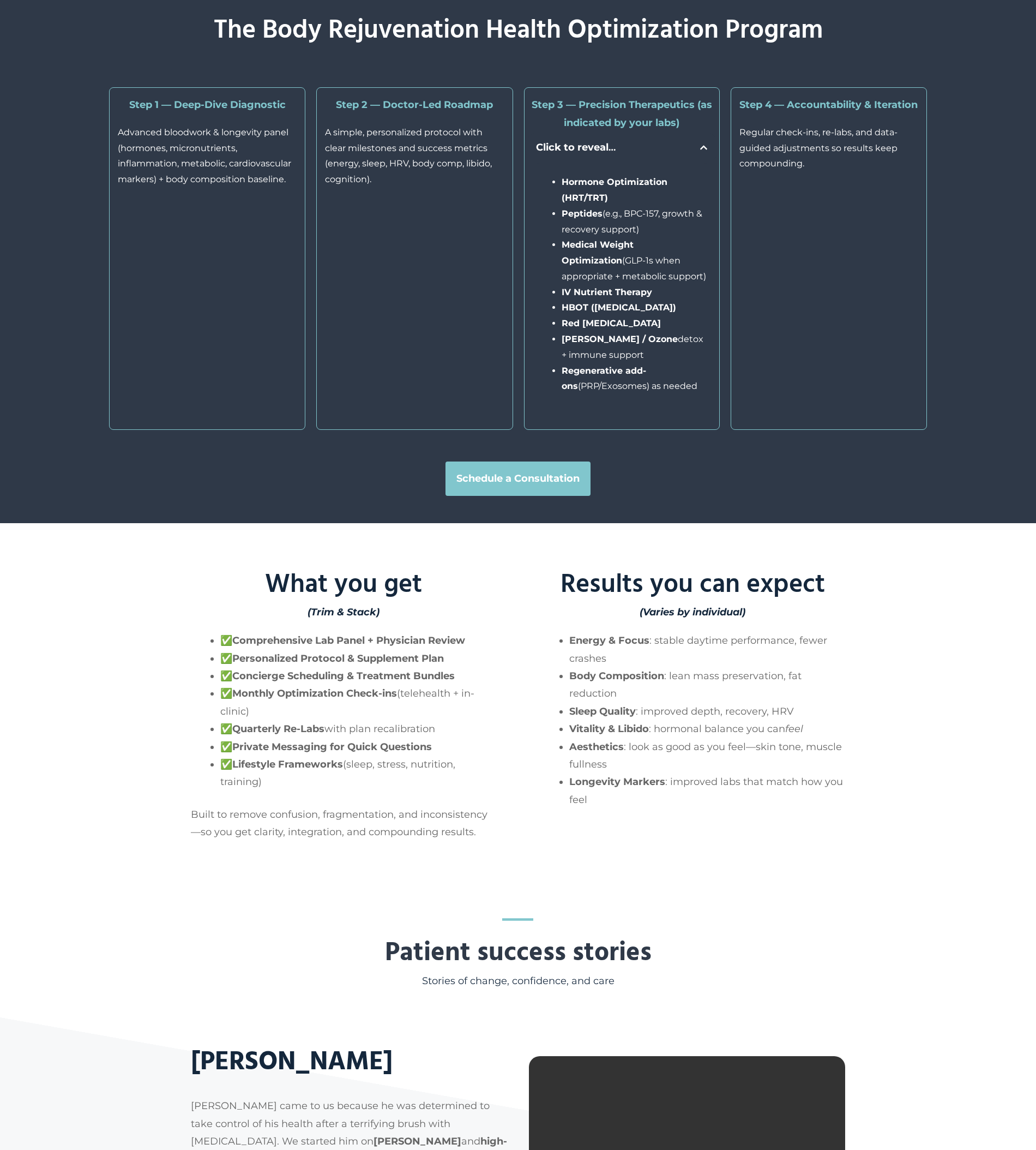
scroll to position [2274, 0]
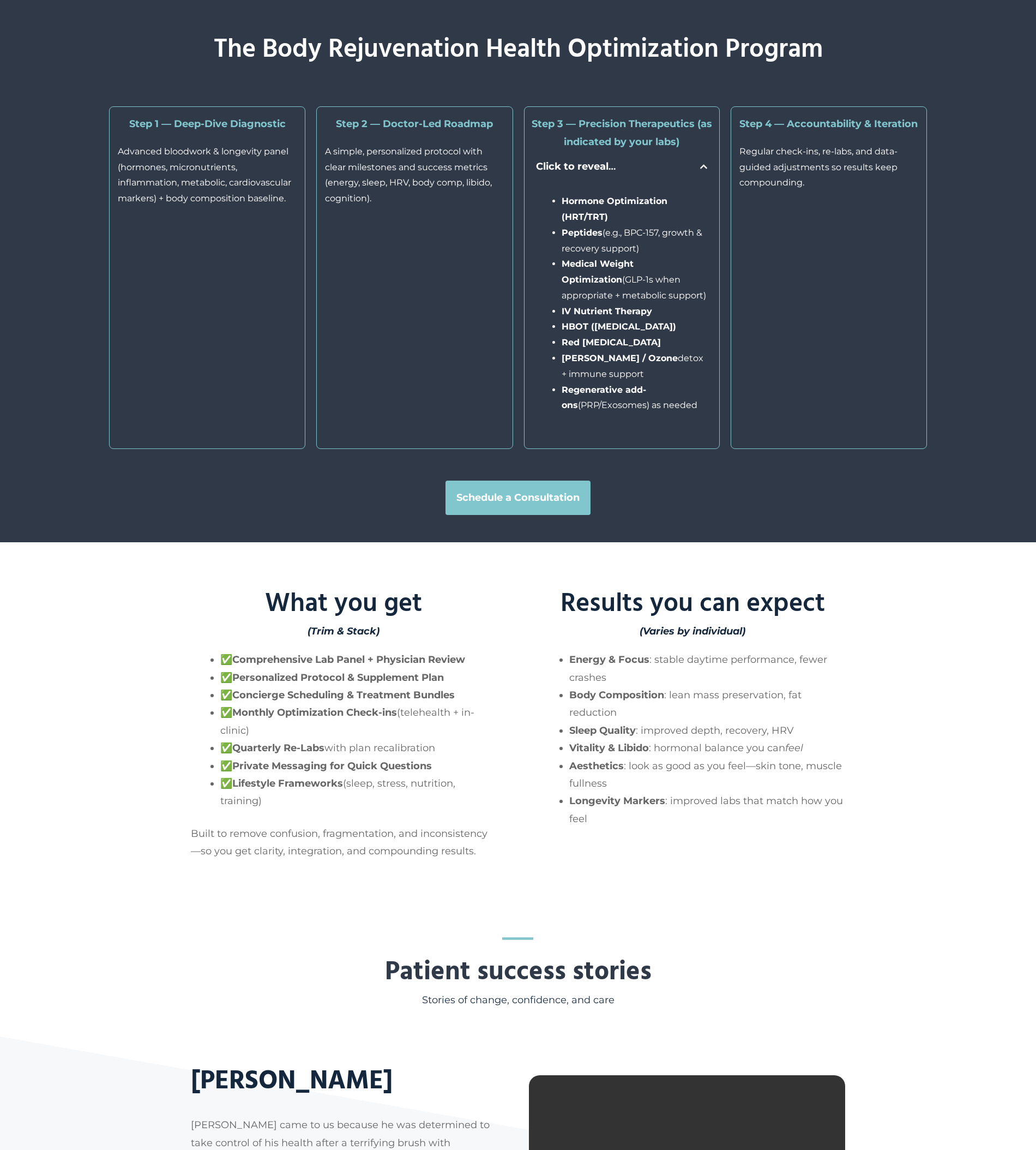
click at [704, 170] on icon at bounding box center [703, 166] width 7 height 7
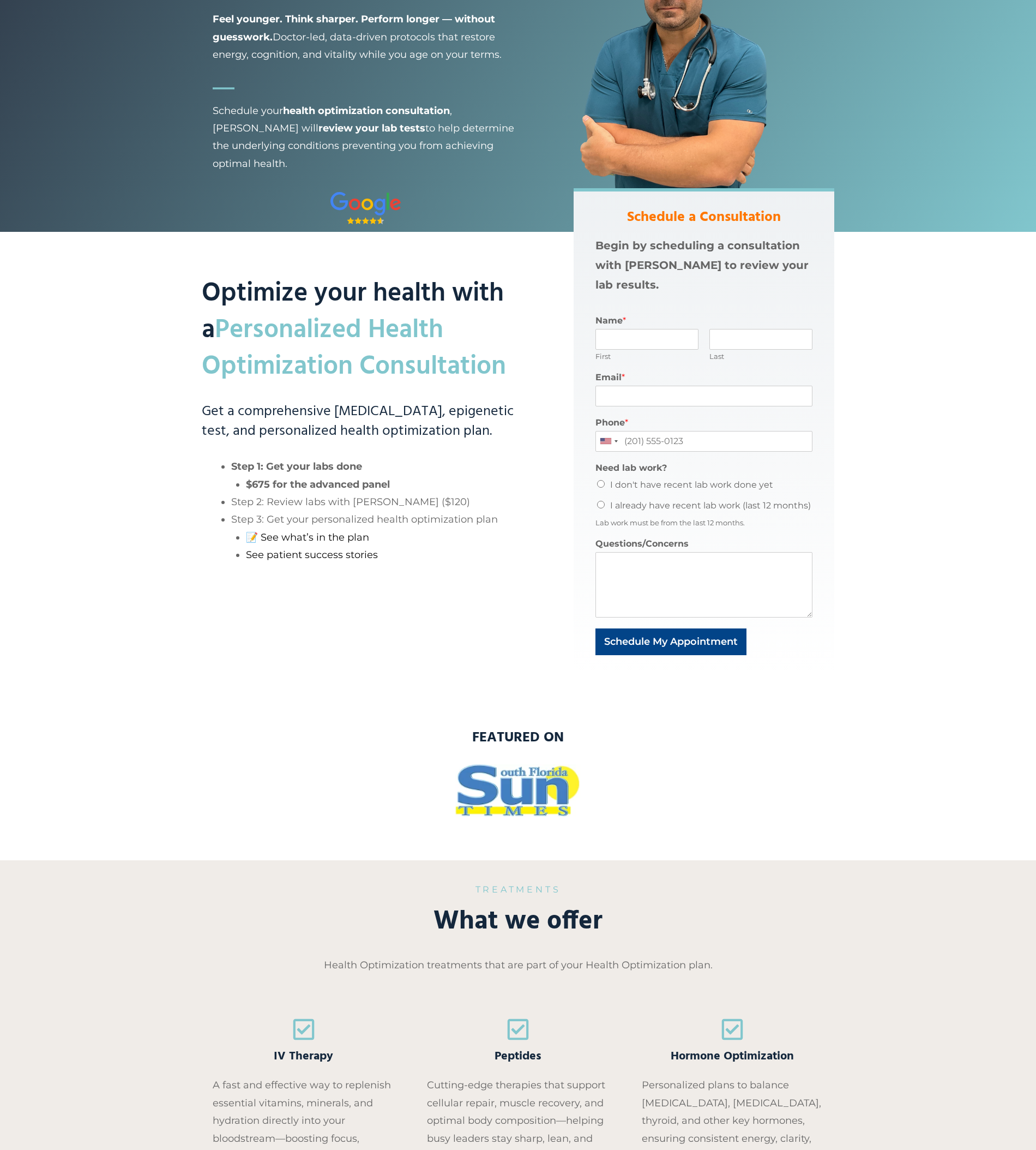
scroll to position [0, 0]
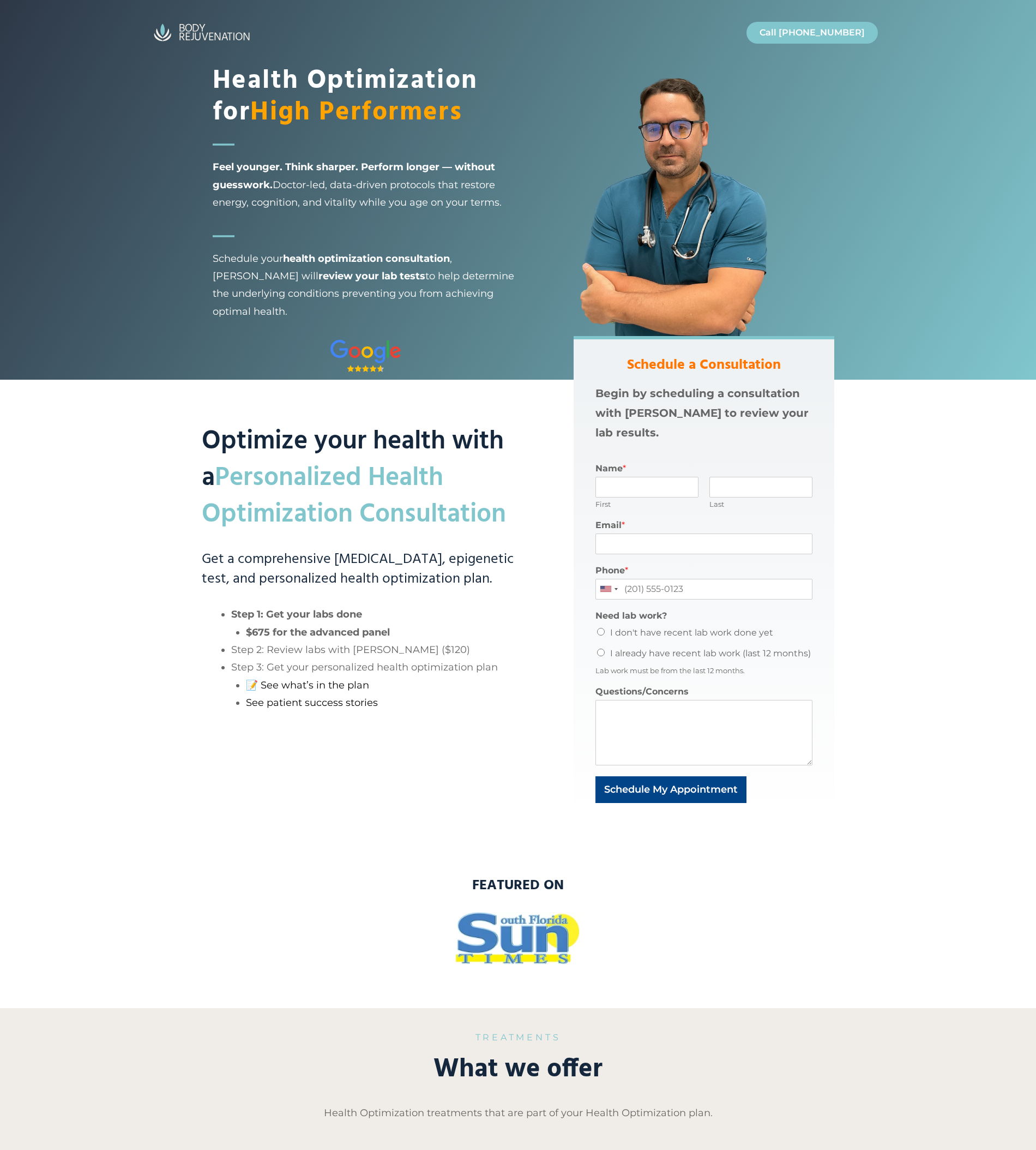
click at [159, 552] on div "Optimize your health with a Personalized Health Optimization Consultation Get a…" at bounding box center [345, 578] width 372 height 485
click at [304, 683] on link "📝 See what’s in the plan" at bounding box center [307, 685] width 123 height 12
click at [149, 163] on div "Health Optimization for High Performers Feel younger. Think sharper. Perform lo…" at bounding box center [518, 189] width 1036 height 379
click at [317, 409] on h2 "Optimize your health with a Personalized Health Optimization Consultation" at bounding box center [366, 434] width 328 height 197
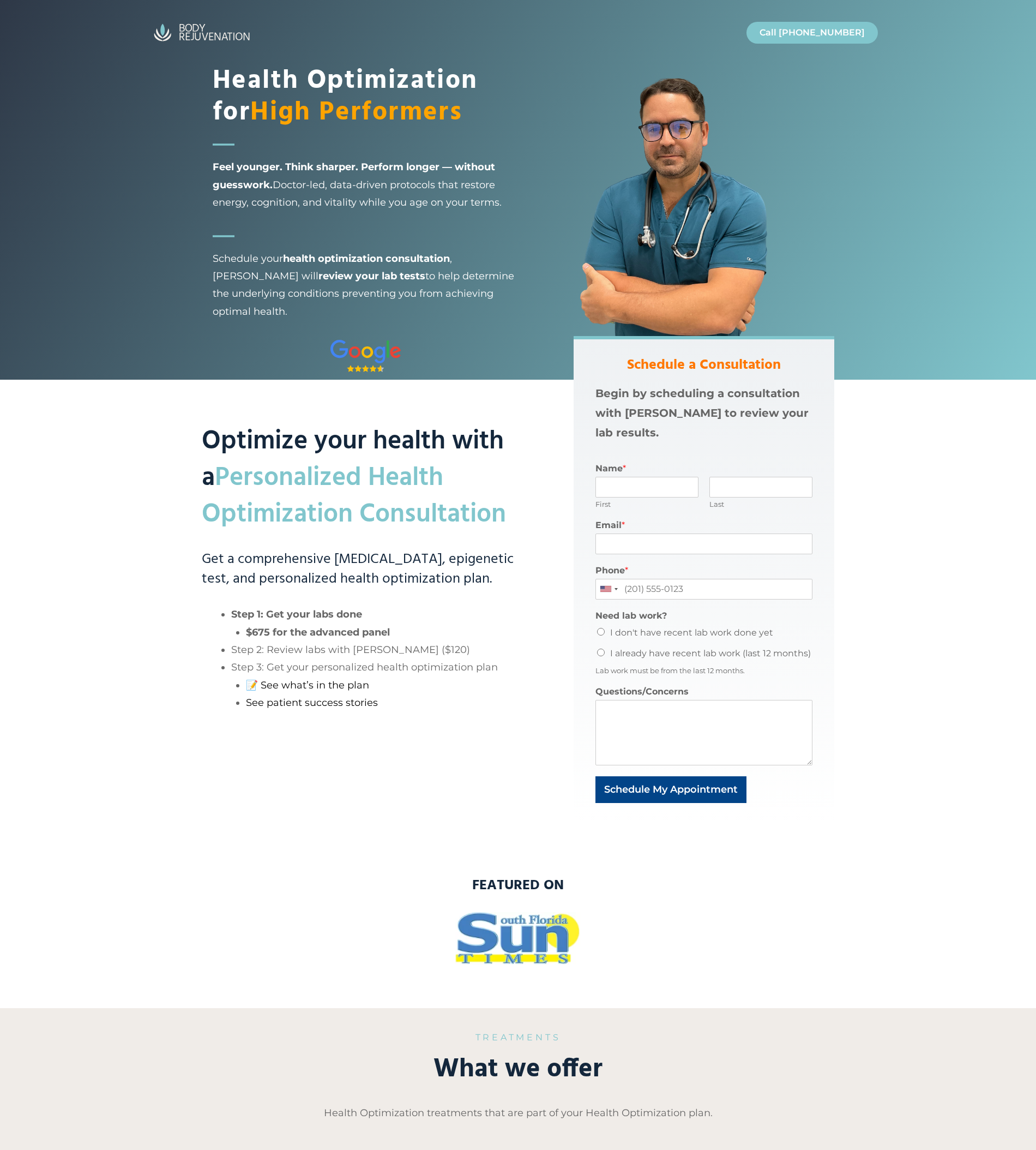
click at [182, 425] on div "Optimize your health with a Personalized Health Optimization Consultation Get a…" at bounding box center [345, 578] width 372 height 485
click at [126, 56] on header "Call Today Call Today Call 954-289-1823" at bounding box center [518, 32] width 1036 height 65
click at [118, 200] on div "Health Optimization for High Performers Feel younger. Think sharper. Perform lo…" at bounding box center [518, 189] width 1036 height 379
click at [288, 425] on h2 "Optimize your health with a Personalized Health Optimization Consultation" at bounding box center [366, 434] width 328 height 197
